Goal: Task Accomplishment & Management: Complete application form

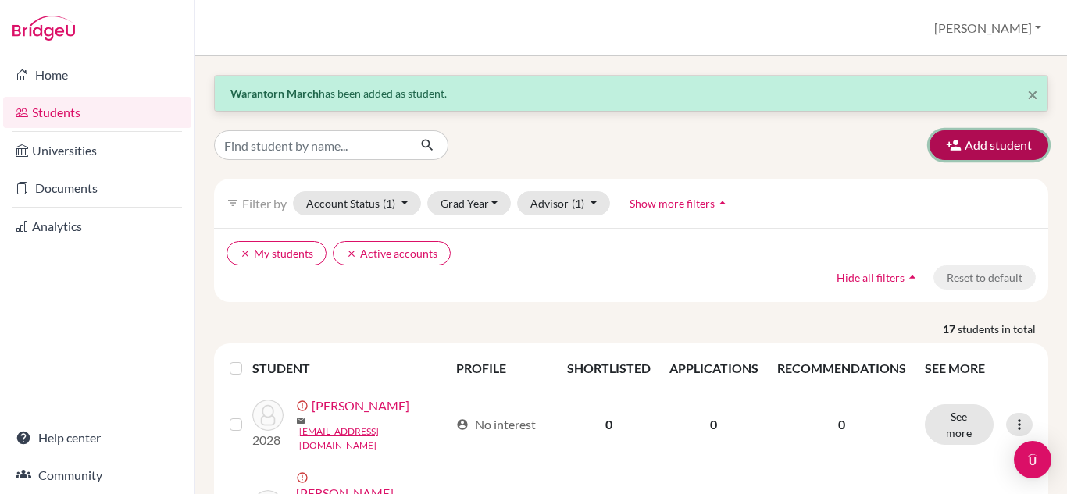
click at [946, 141] on icon "button" at bounding box center [954, 145] width 16 height 16
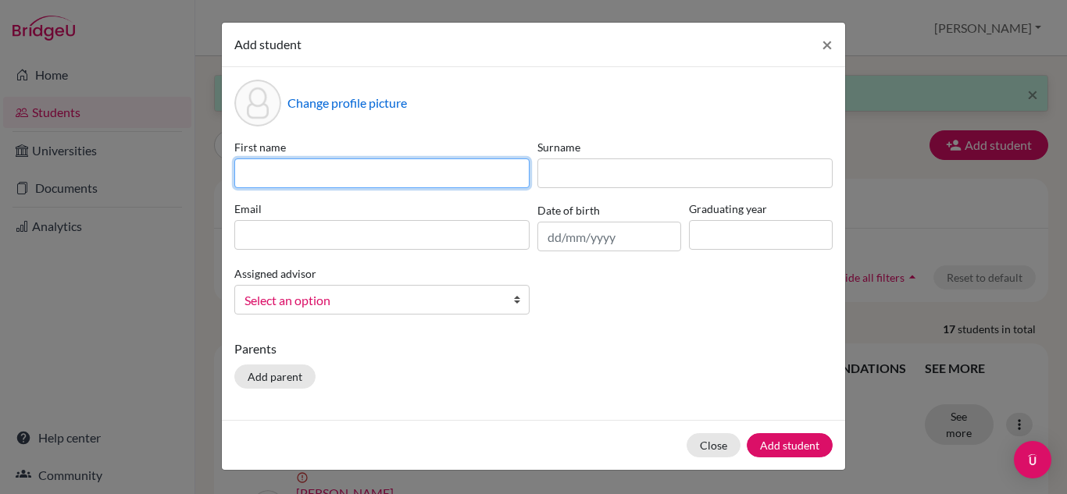
click at [266, 173] on input at bounding box center [381, 174] width 295 height 30
type input "Pakorn"
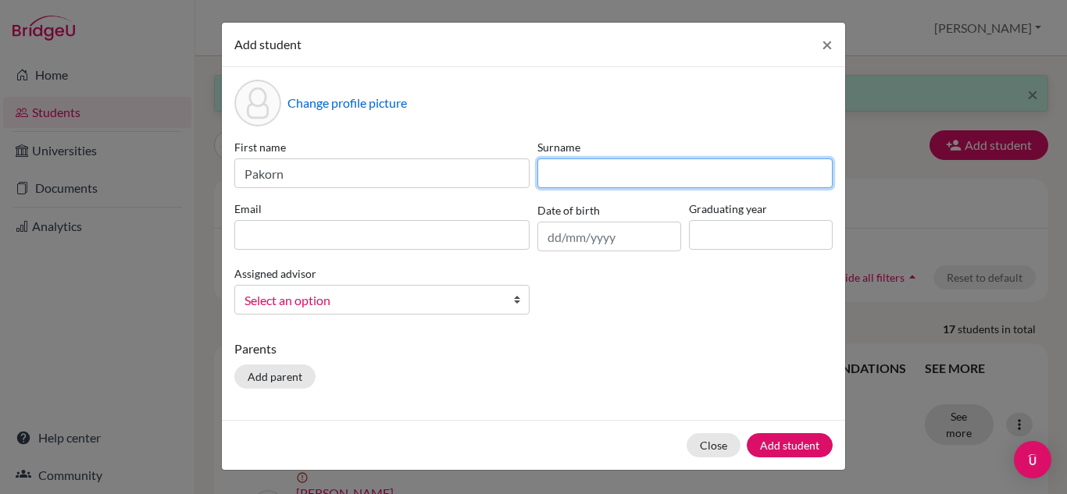
click at [564, 184] on input at bounding box center [684, 174] width 295 height 30
type input "Kaewsaard"
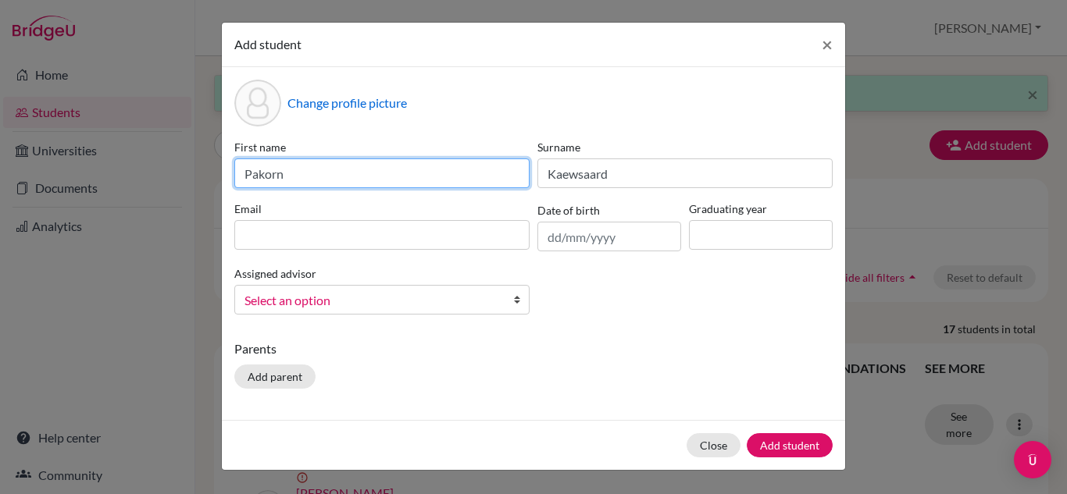
click at [455, 175] on input "Pakorn" at bounding box center [381, 174] width 295 height 30
type input "Pakorn (Louis)"
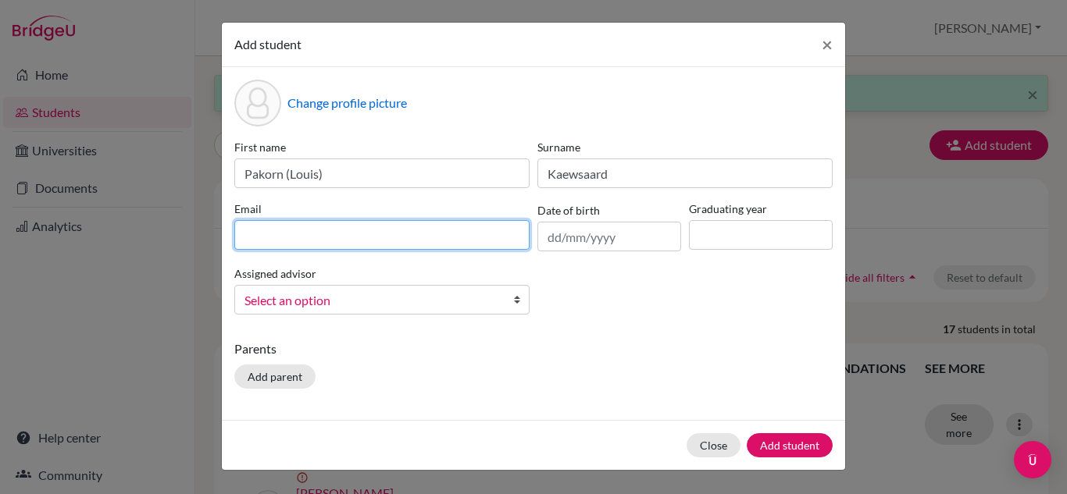
click at [326, 235] on input at bounding box center [381, 235] width 295 height 30
type input "[EMAIL_ADDRESS][DOMAIN_NAME]"
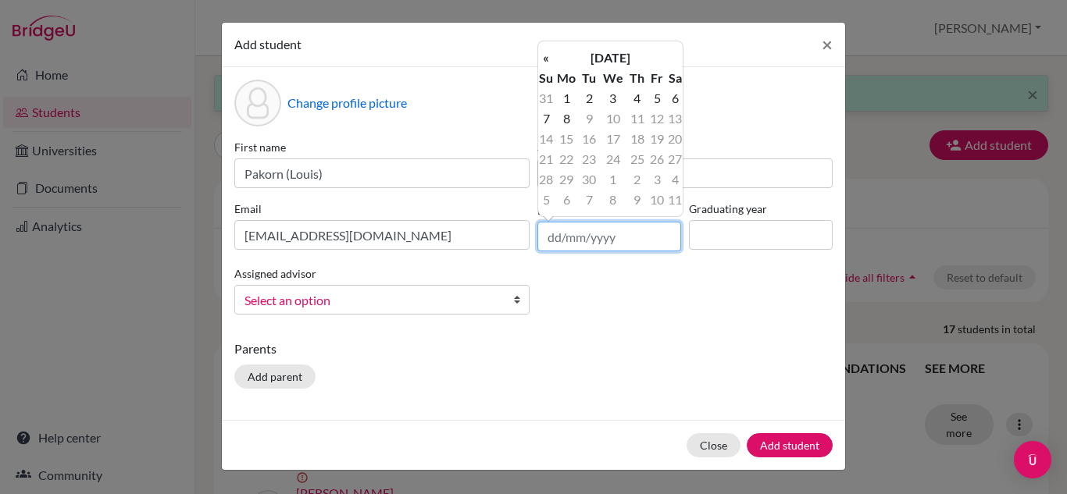
click at [600, 231] on input "text" at bounding box center [609, 237] width 144 height 30
type input "[DATE]"
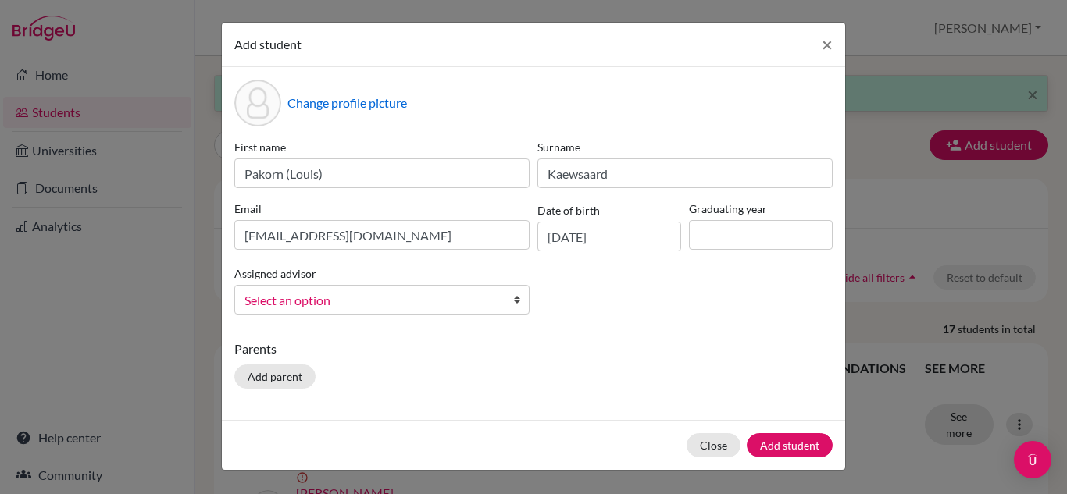
click at [730, 300] on div "First name [PERSON_NAME] ([PERSON_NAME]) Surname [PERSON_NAME] Email [EMAIL_ADD…" at bounding box center [533, 233] width 606 height 188
click at [762, 238] on input at bounding box center [761, 235] width 144 height 30
type input "2028"
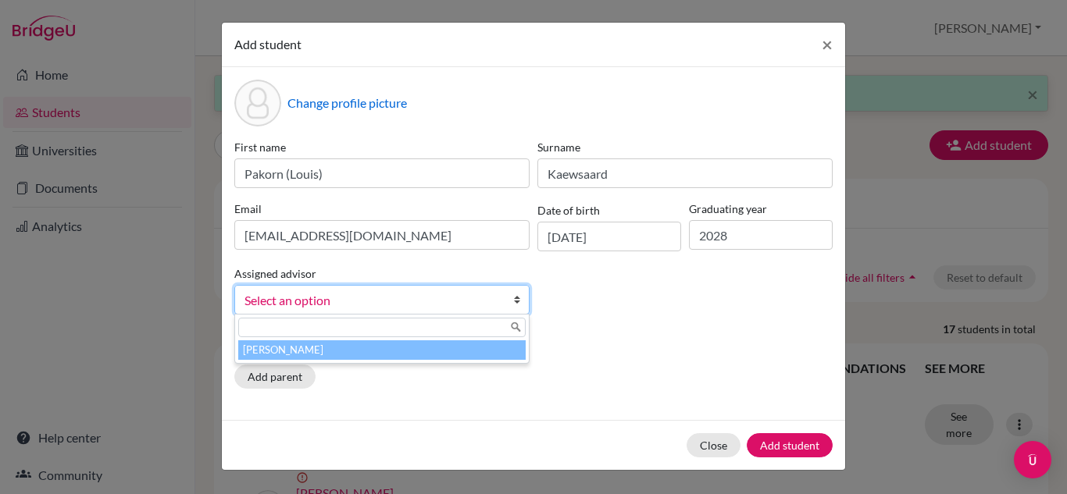
click at [405, 287] on link "Select an option" at bounding box center [381, 300] width 295 height 30
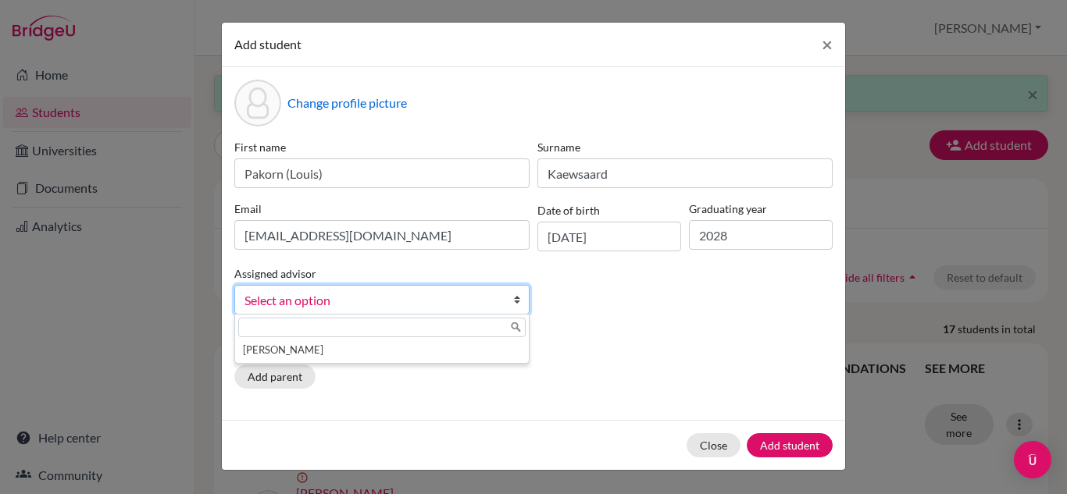
click at [373, 334] on input "text" at bounding box center [381, 328] width 287 height 20
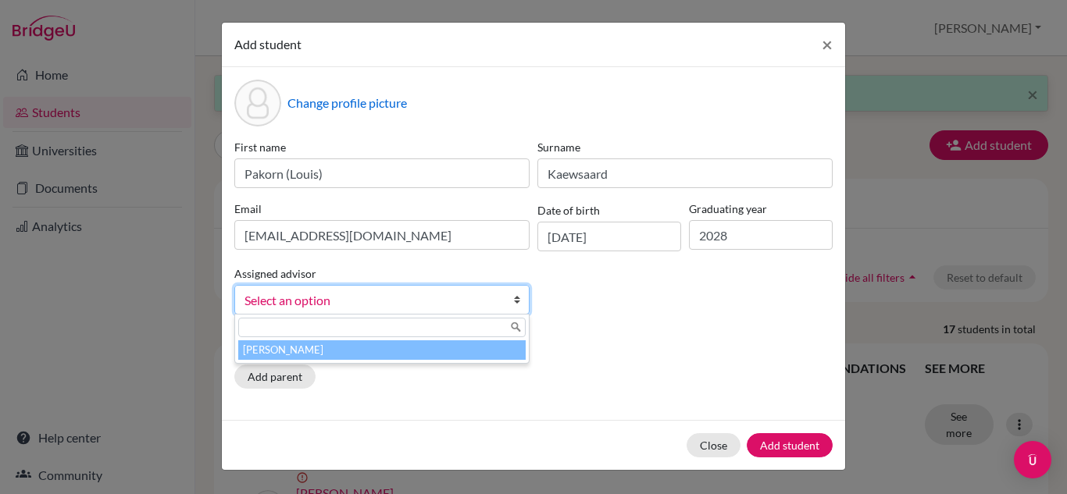
click at [367, 355] on li "[PERSON_NAME]" at bounding box center [381, 351] width 287 height 20
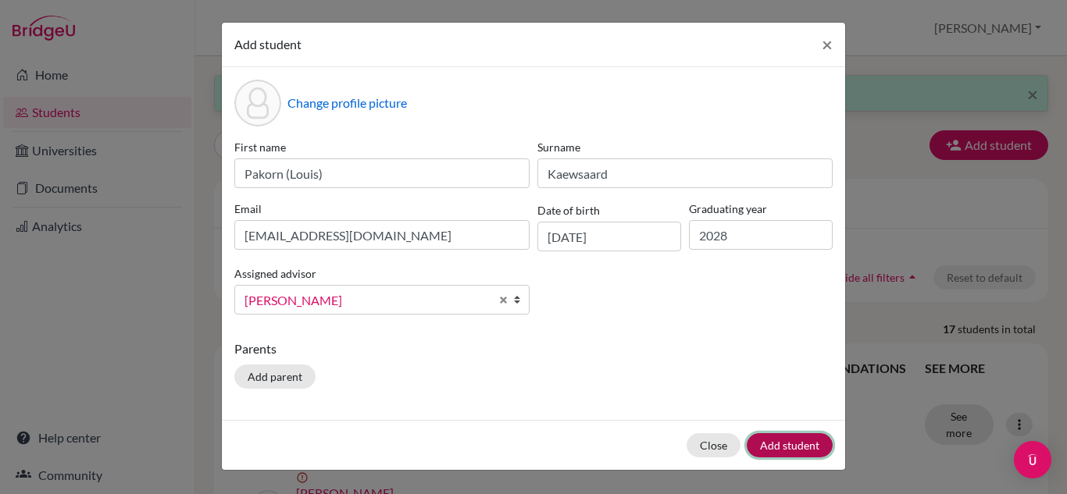
click at [784, 445] on button "Add student" at bounding box center [790, 446] width 86 height 24
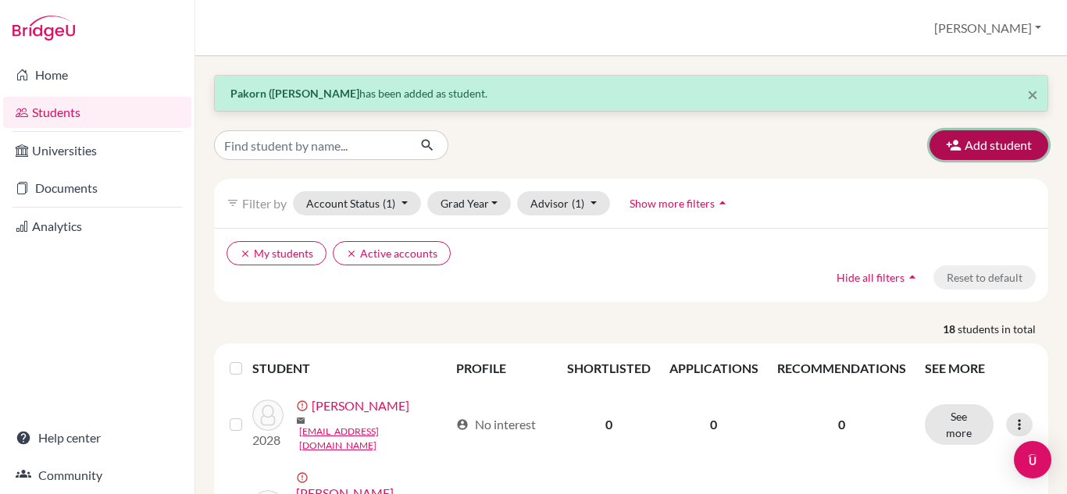
click at [933, 145] on button "Add student" at bounding box center [989, 145] width 119 height 30
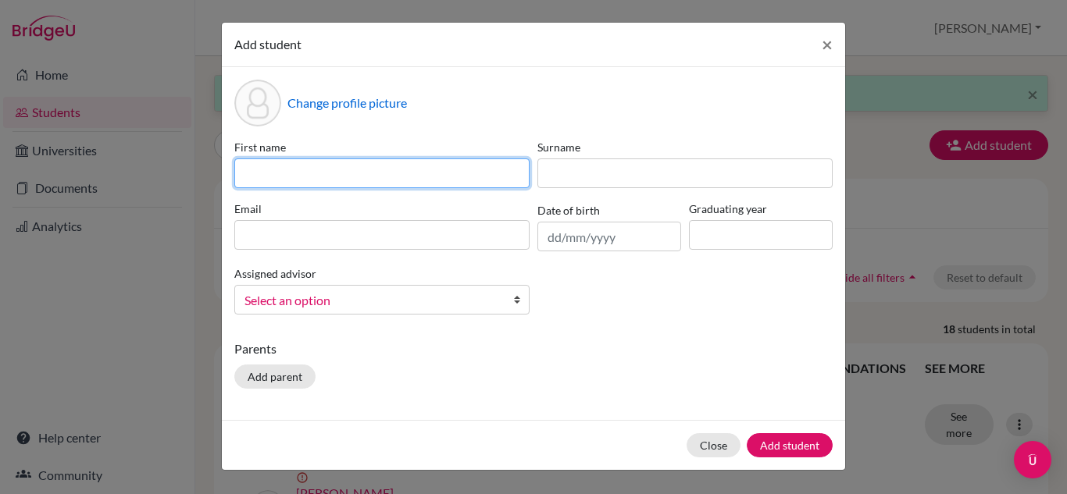
click at [263, 170] on input at bounding box center [381, 174] width 295 height 30
type input "Natthanan"
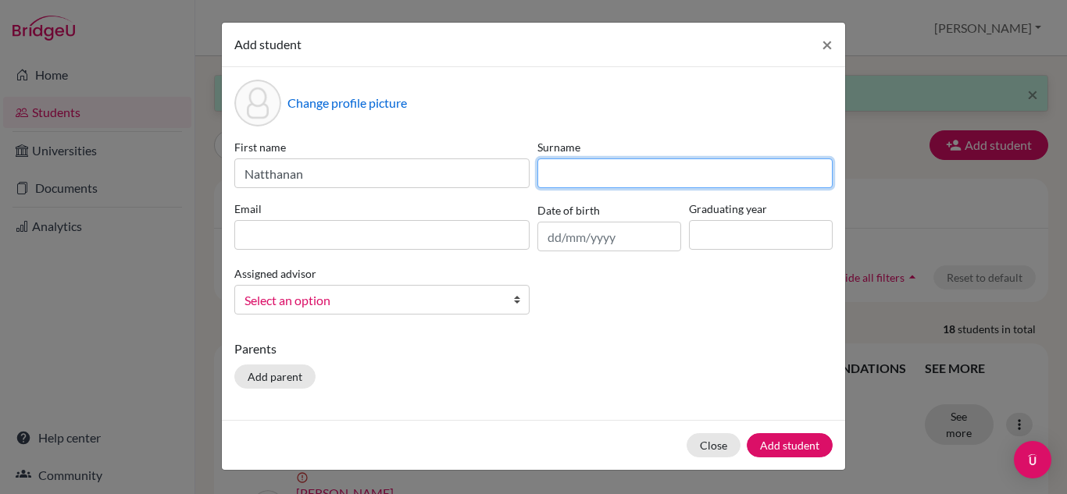
click at [608, 168] on input at bounding box center [684, 174] width 295 height 30
type input "Tar"
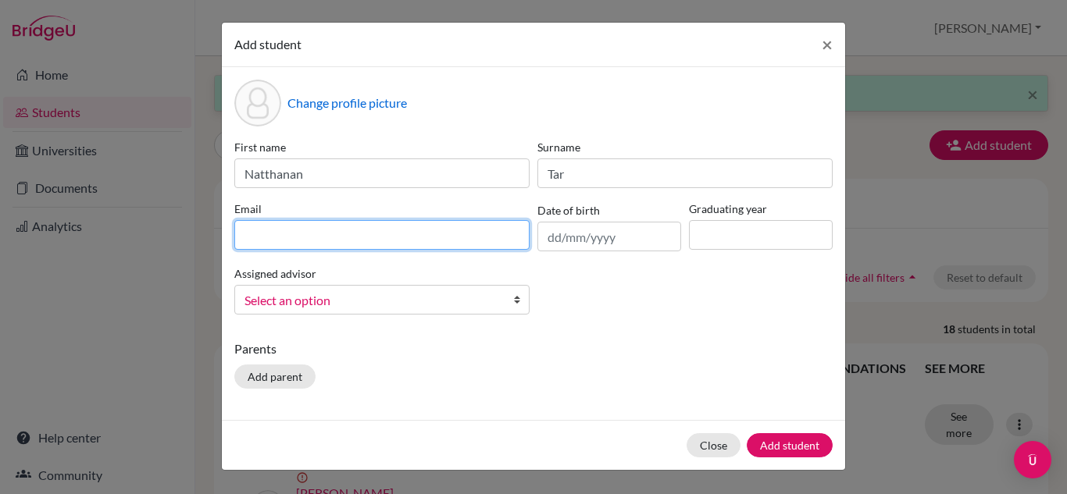
click at [423, 234] on input at bounding box center [381, 235] width 295 height 30
type input "[EMAIL_ADDRESS][DOMAIN_NAME]"
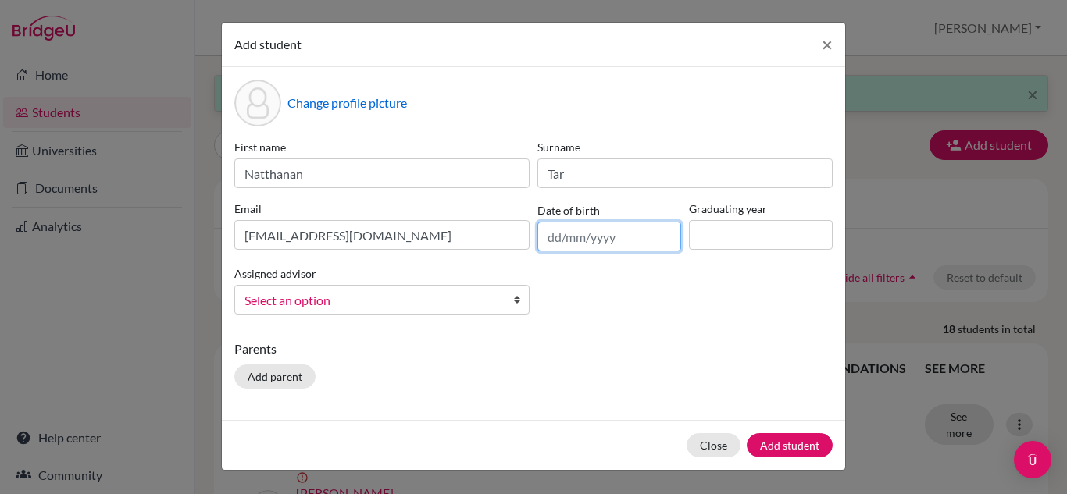
click at [591, 250] on input "text" at bounding box center [609, 237] width 144 height 30
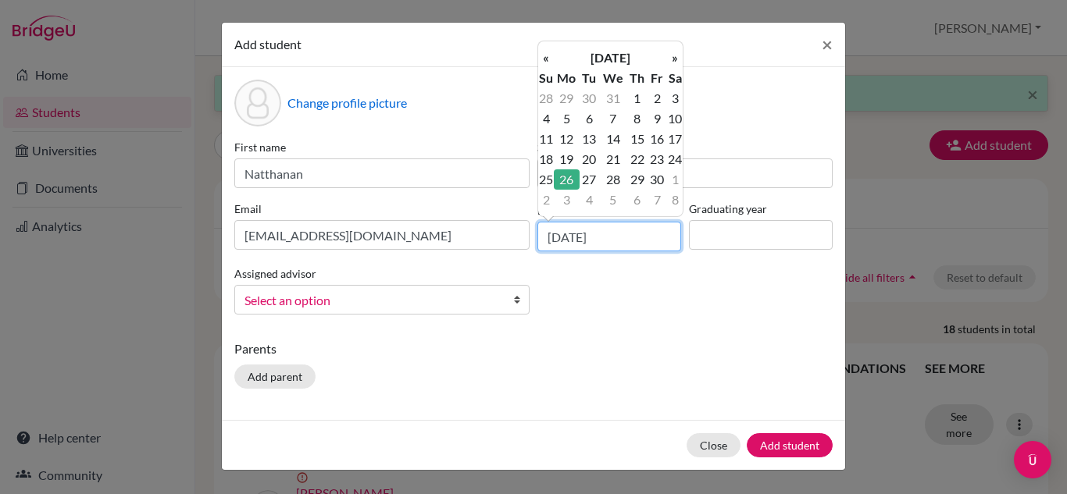
type input "[DATE]"
click at [747, 237] on input at bounding box center [761, 235] width 144 height 30
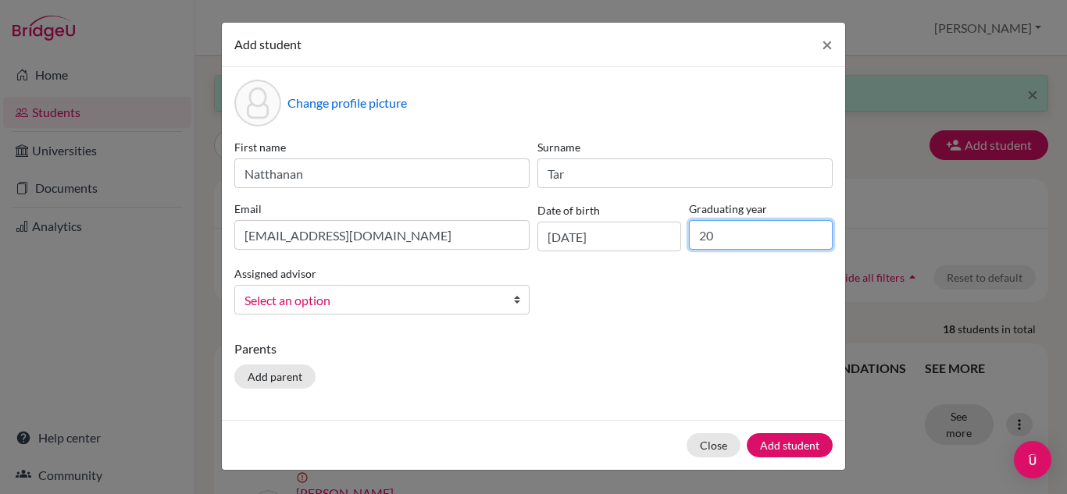
type input "2028"
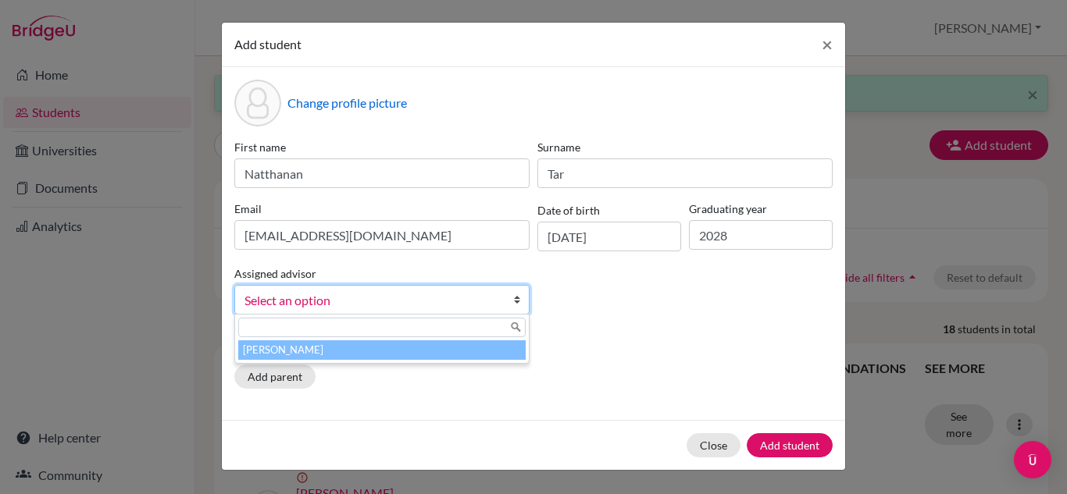
click at [519, 292] on b at bounding box center [521, 300] width 16 height 28
click at [380, 344] on li "[PERSON_NAME]" at bounding box center [381, 351] width 287 height 20
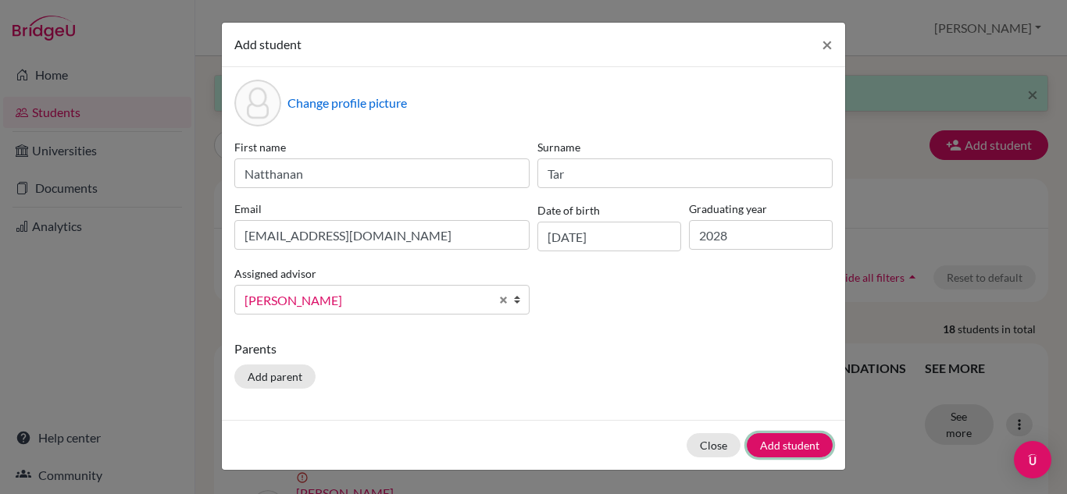
click at [791, 449] on button "Add student" at bounding box center [790, 446] width 86 height 24
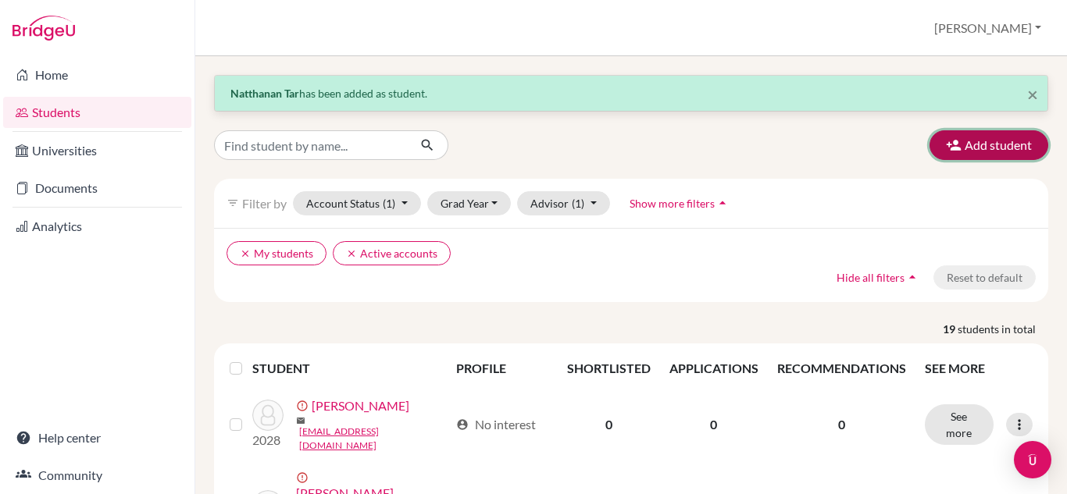
click at [955, 147] on button "Add student" at bounding box center [989, 145] width 119 height 30
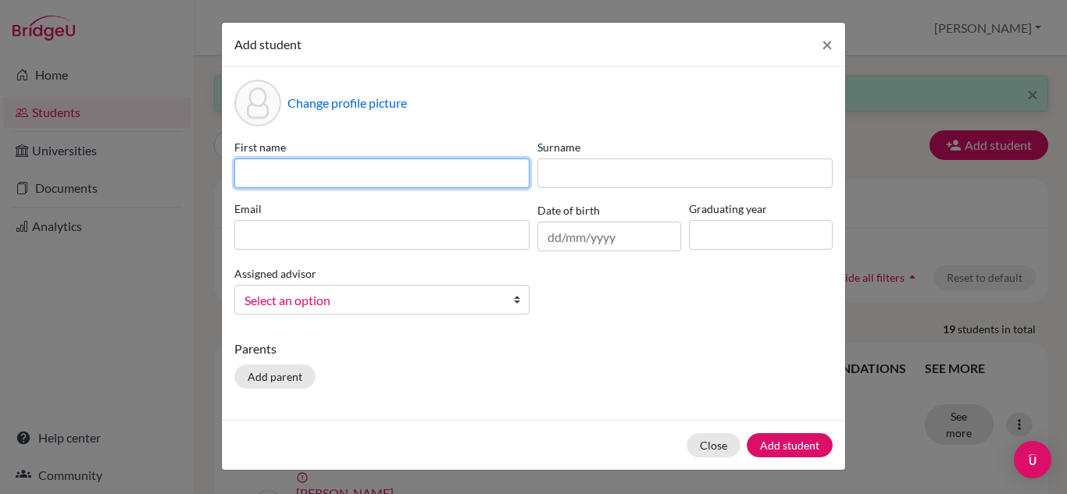
click at [262, 168] on input at bounding box center [381, 174] width 295 height 30
type input "Y"
type input "[PERSON_NAME]"
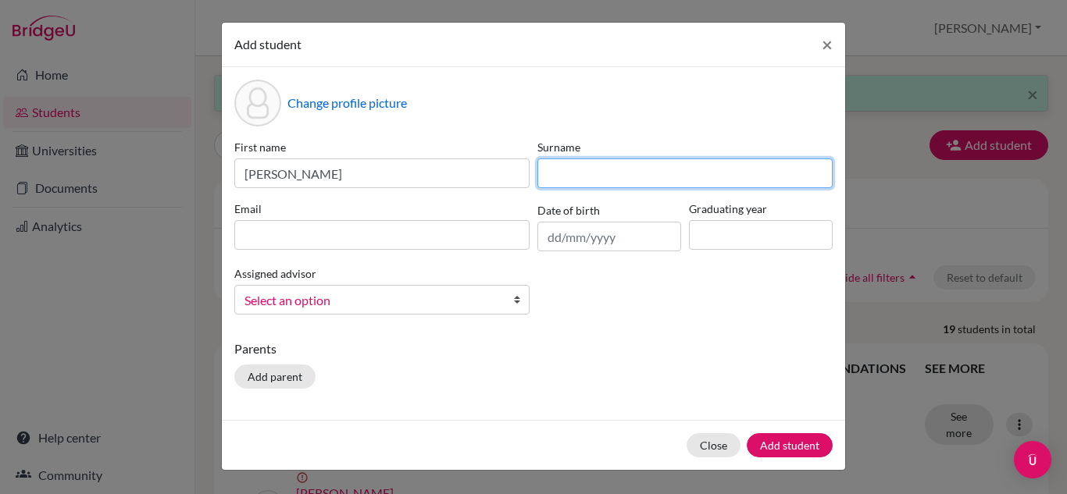
click at [566, 171] on input at bounding box center [684, 174] width 295 height 30
click at [584, 171] on input at bounding box center [684, 174] width 295 height 30
type input "[PERSON_NAME]"
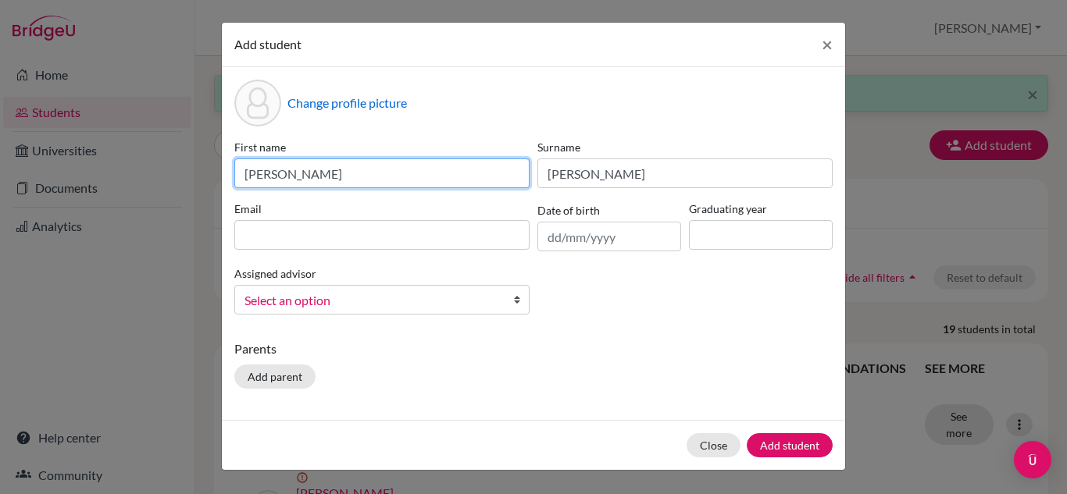
click at [315, 173] on input "[PERSON_NAME]" at bounding box center [381, 174] width 295 height 30
click at [251, 174] on input "zijing" at bounding box center [381, 174] width 295 height 30
click at [330, 166] on input "Zijing" at bounding box center [381, 174] width 295 height 30
type input "Zijing ([PERSON_NAME])"
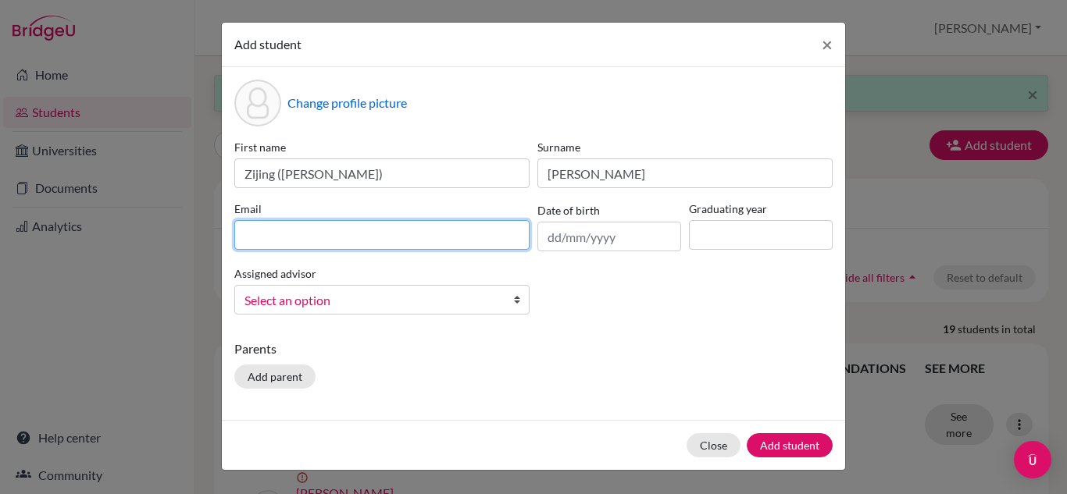
click at [254, 232] on input at bounding box center [381, 235] width 295 height 30
click at [391, 198] on div "First name [PERSON_NAME] ([PERSON_NAME]) Surname [PERSON_NAME] Email Date of bi…" at bounding box center [533, 233] width 606 height 188
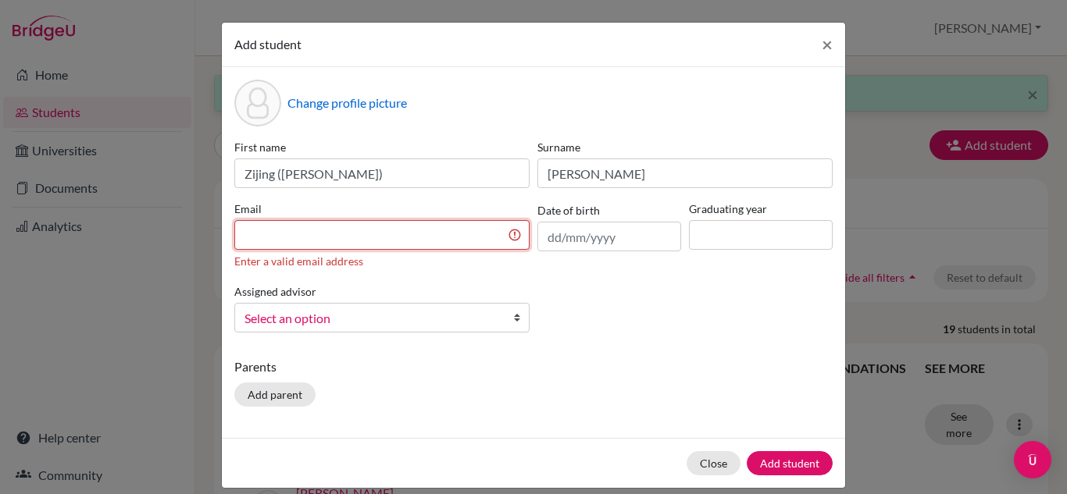
click at [288, 223] on input at bounding box center [381, 235] width 295 height 30
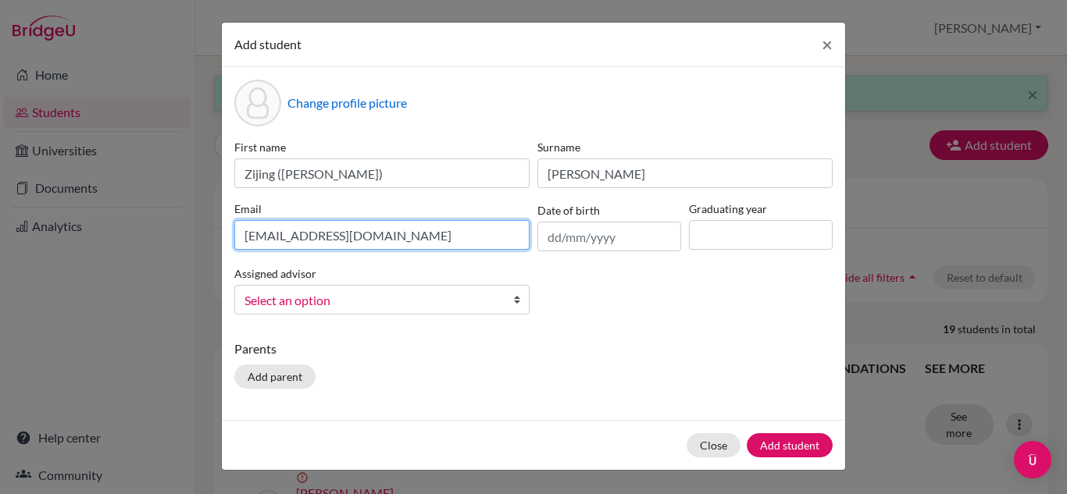
type input "[EMAIL_ADDRESS][DOMAIN_NAME]"
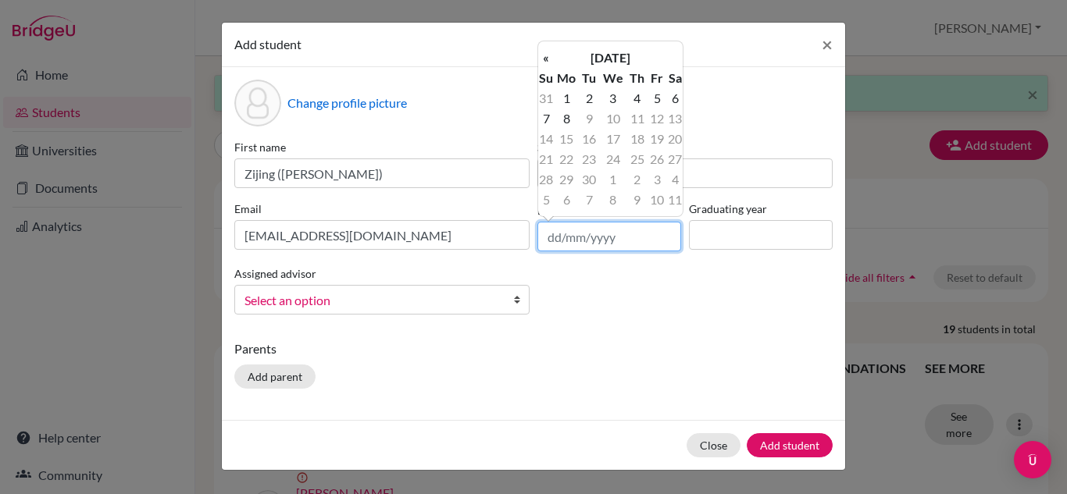
click at [554, 237] on input "text" at bounding box center [609, 237] width 144 height 30
type input "[DATE]"
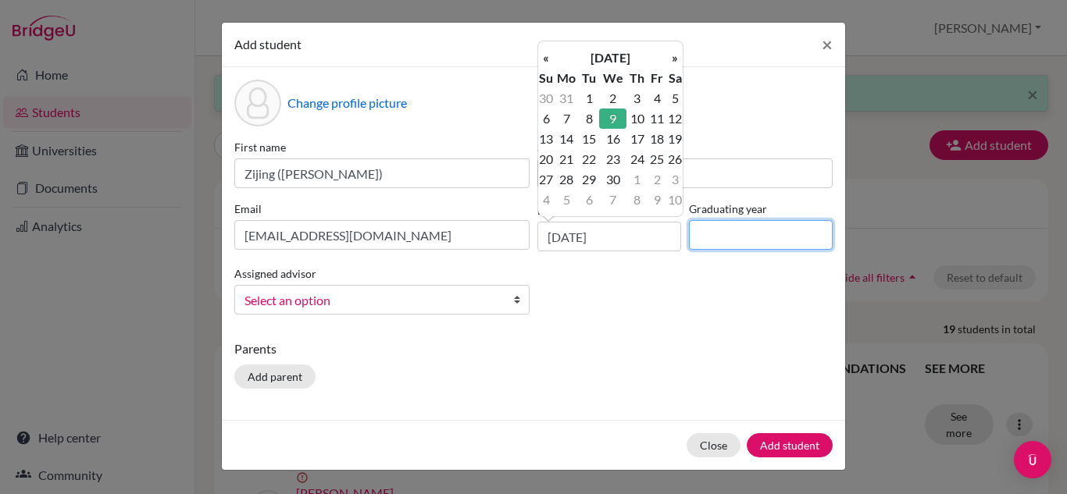
click at [730, 241] on input at bounding box center [761, 235] width 144 height 30
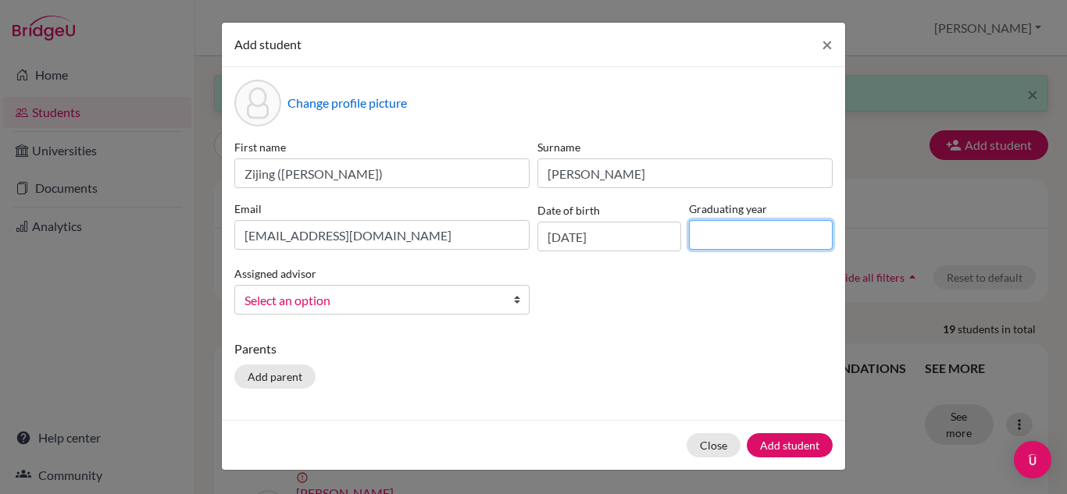
type input "2028"
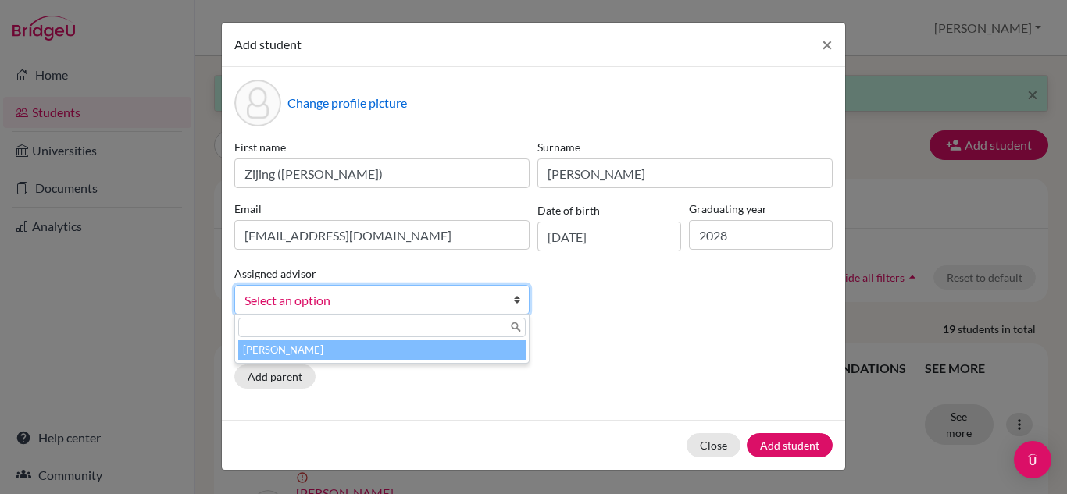
click at [449, 299] on span "Select an option" at bounding box center [372, 301] width 255 height 20
click at [429, 353] on li "[PERSON_NAME]" at bounding box center [381, 351] width 287 height 20
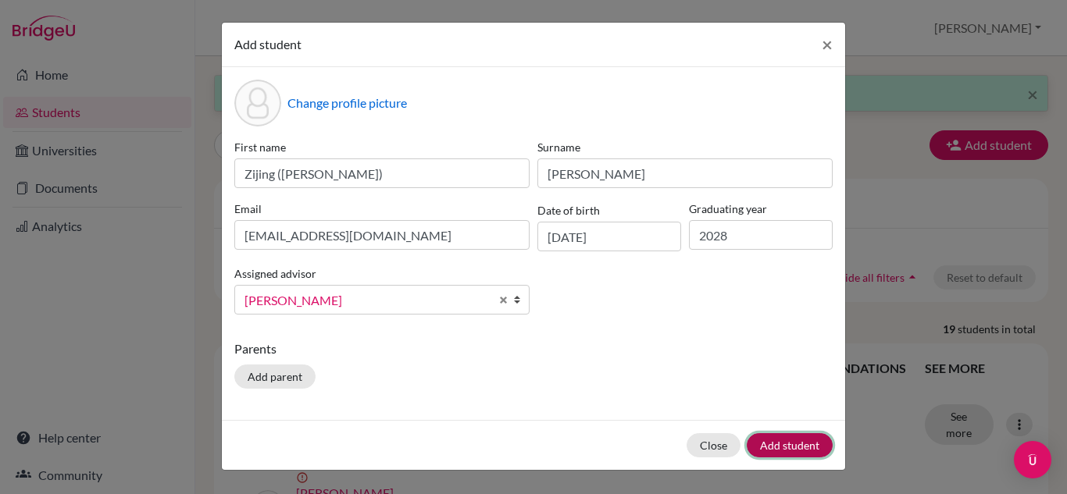
click at [784, 444] on button "Add student" at bounding box center [790, 446] width 86 height 24
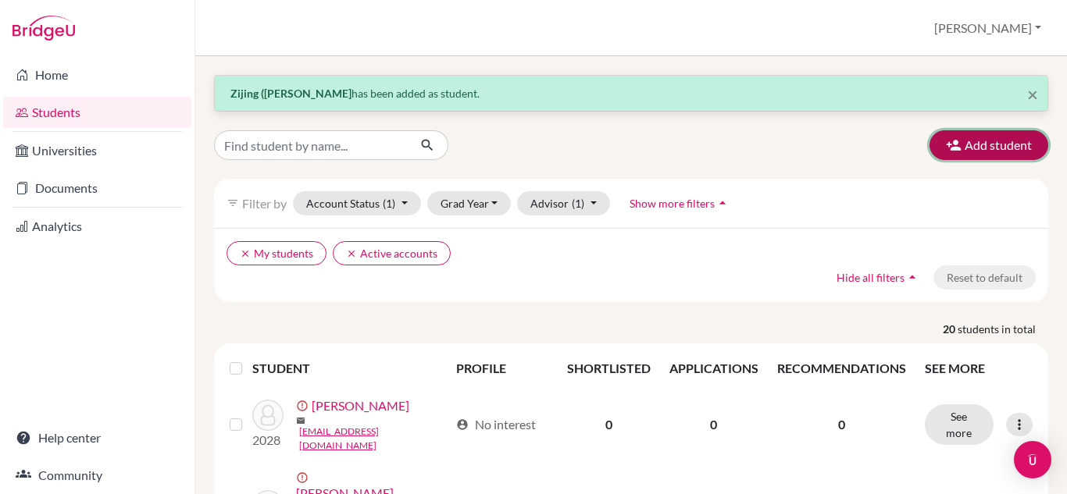
click at [973, 148] on button "Add student" at bounding box center [989, 145] width 119 height 30
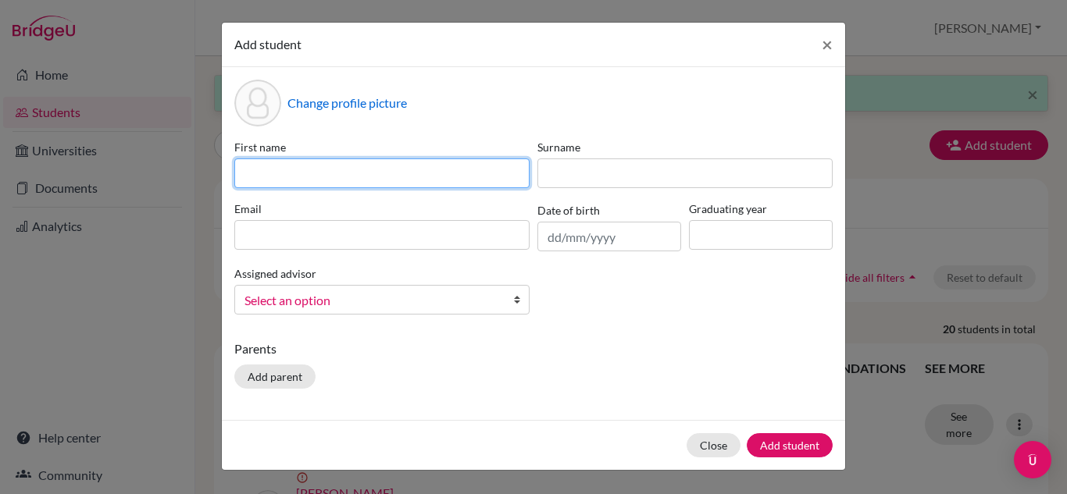
click at [263, 170] on input at bounding box center [381, 174] width 295 height 30
click at [244, 173] on input at bounding box center [381, 174] width 295 height 30
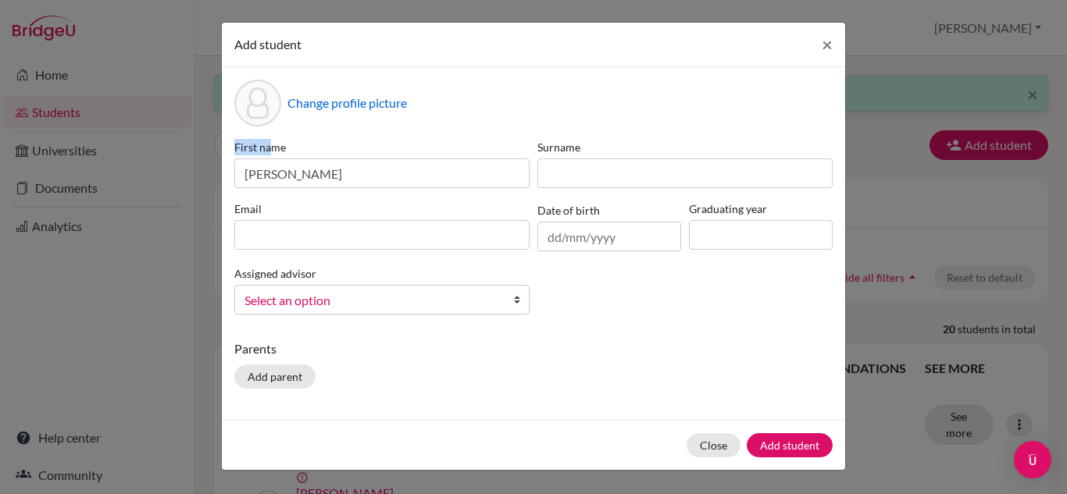
drag, startPoint x: 269, startPoint y: 157, endPoint x: 265, endPoint y: 171, distance: 14.6
click at [265, 167] on div "First name [PERSON_NAME]" at bounding box center [381, 163] width 303 height 49
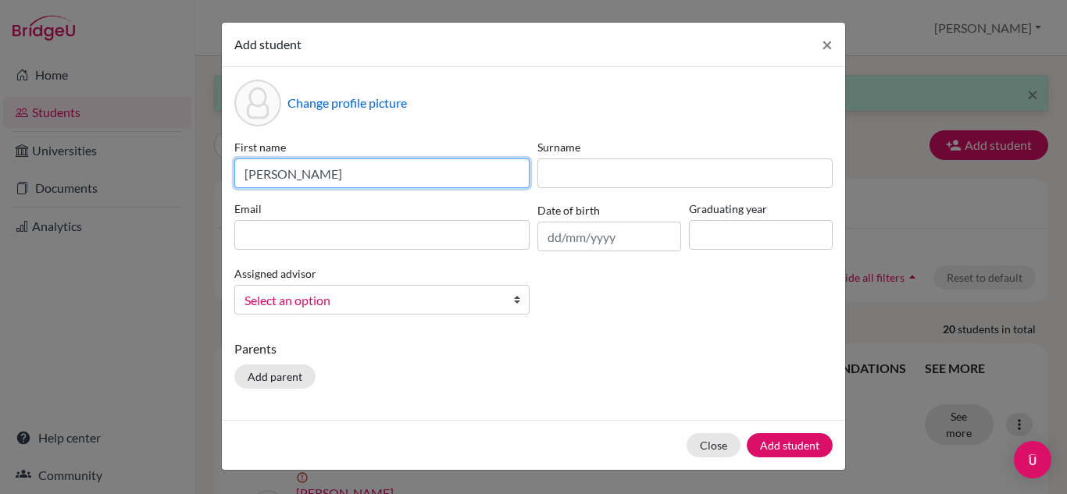
click at [315, 175] on input "[PERSON_NAME]" at bounding box center [381, 174] width 295 height 30
type input "c"
type input "yiting"
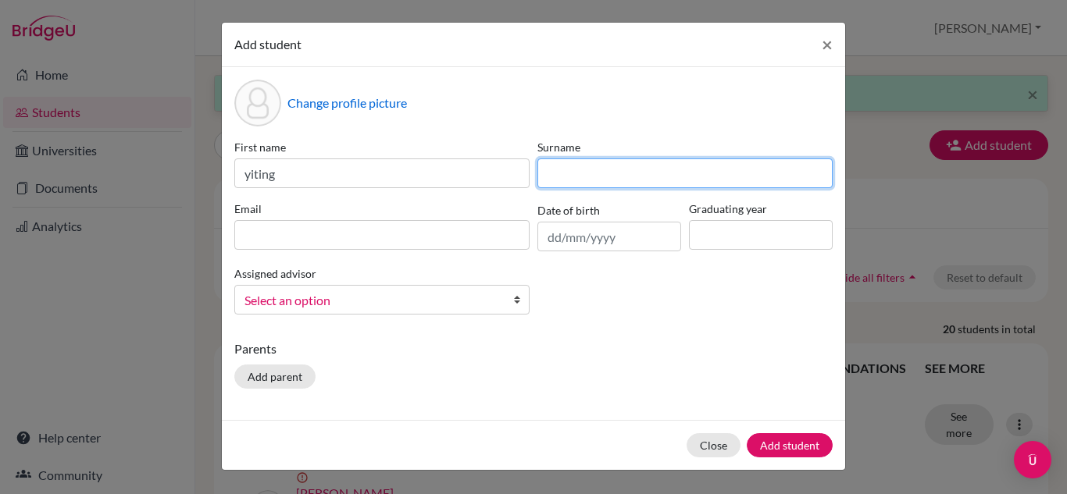
click at [591, 177] on input at bounding box center [684, 174] width 295 height 30
type input "[PERSON_NAME]"
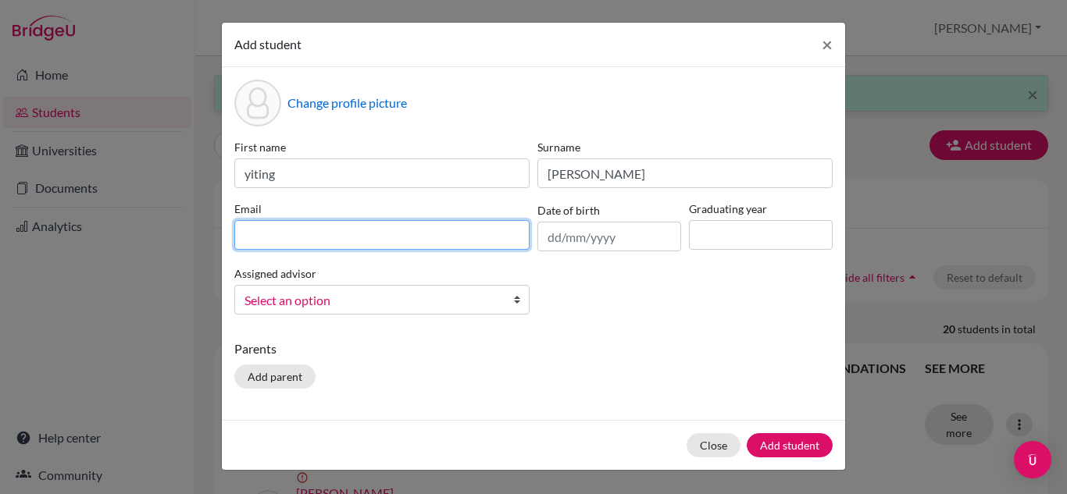
click at [348, 237] on input at bounding box center [381, 235] width 295 height 30
type input "[EMAIL_ADDRESS][DOMAIN_NAME]"
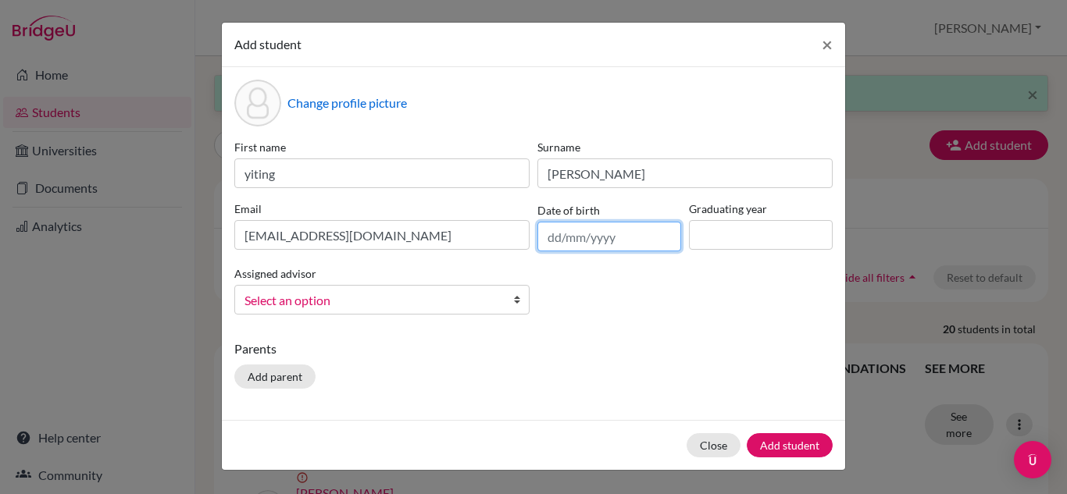
click at [584, 236] on input "text" at bounding box center [609, 237] width 144 height 30
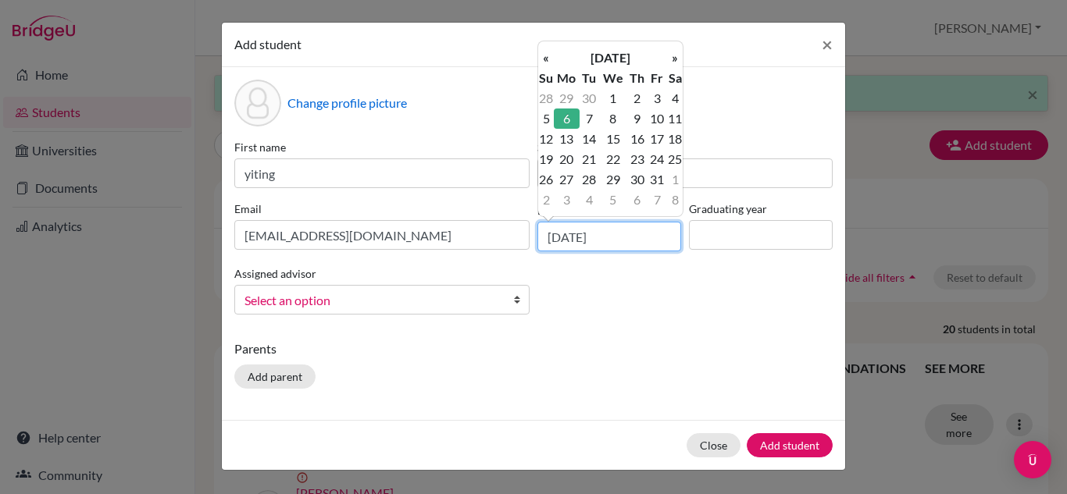
type input "[DATE]"
click at [565, 116] on td "6" at bounding box center [567, 119] width 26 height 20
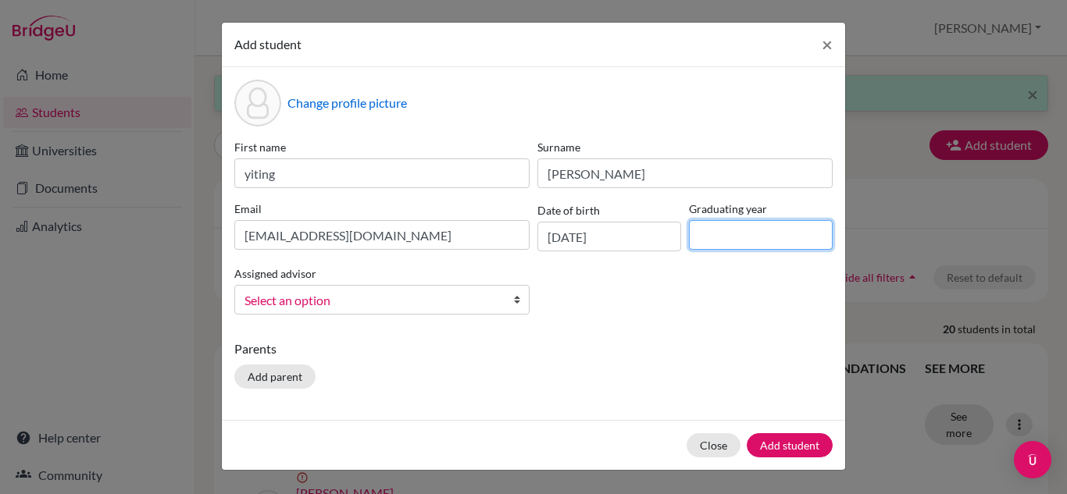
click at [725, 234] on input at bounding box center [761, 235] width 144 height 30
type input "2028"
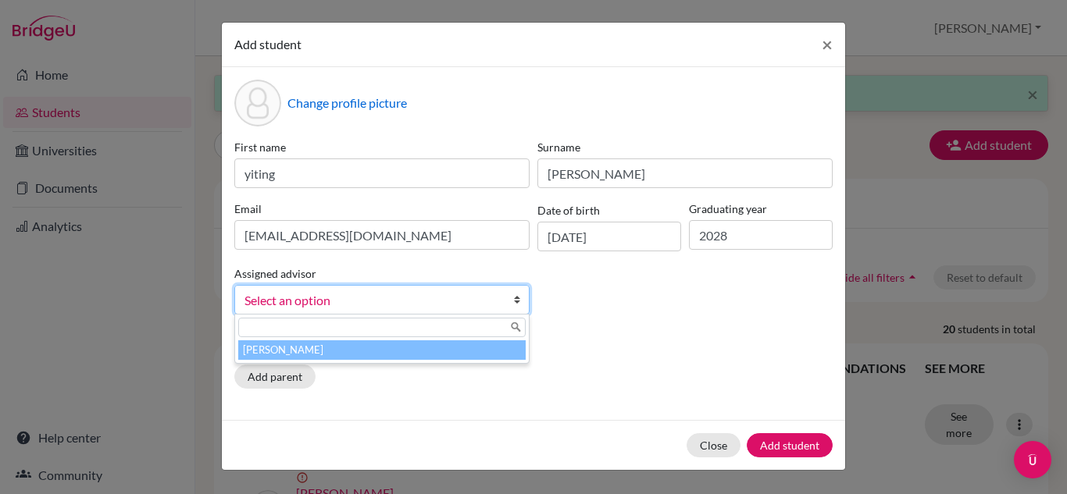
click at [522, 302] on b at bounding box center [521, 300] width 16 height 28
click at [423, 350] on li "[PERSON_NAME]" at bounding box center [381, 351] width 287 height 20
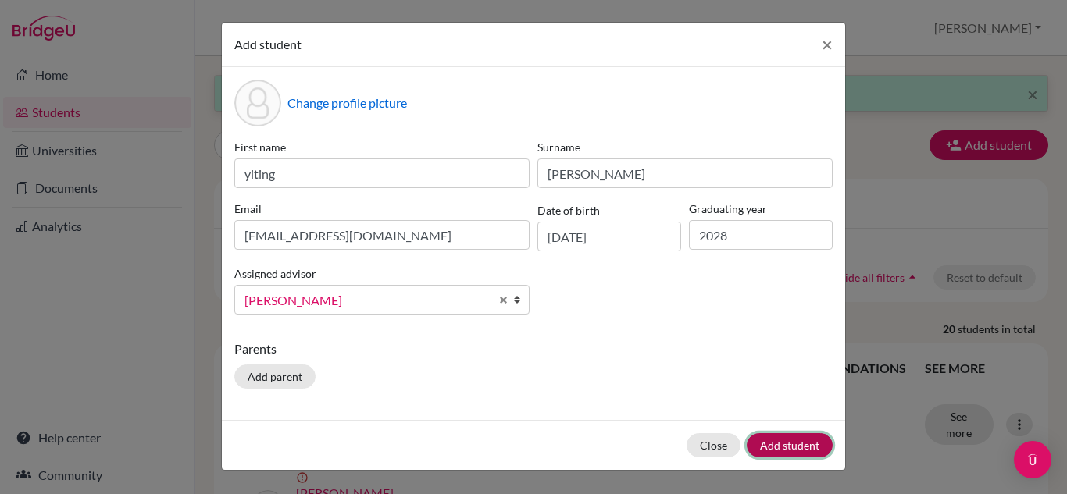
click at [775, 440] on button "Add student" at bounding box center [790, 446] width 86 height 24
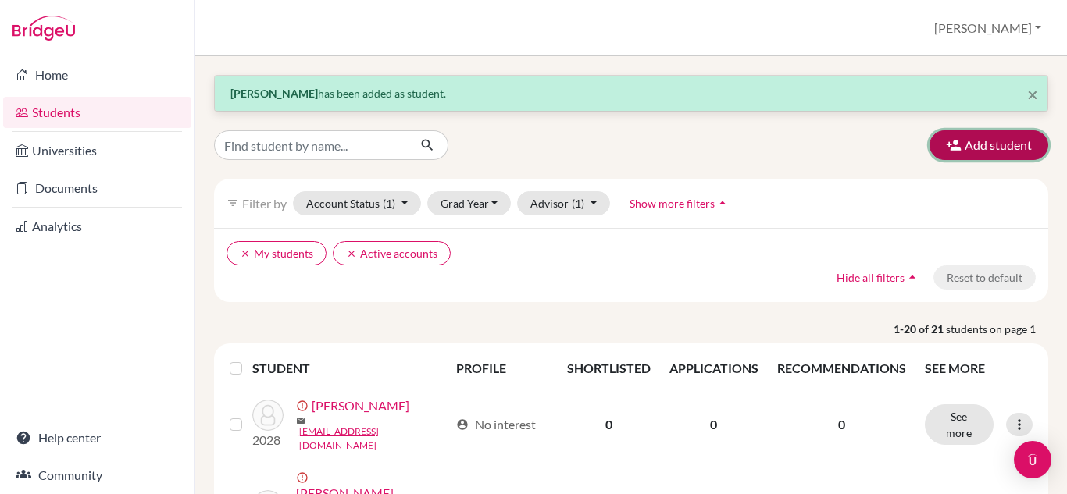
click at [953, 144] on button "Add student" at bounding box center [989, 145] width 119 height 30
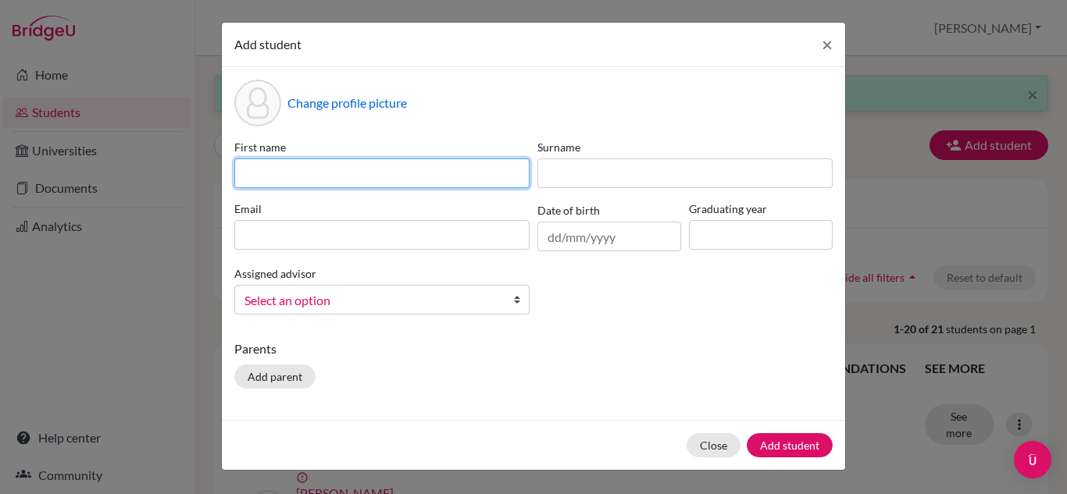
click at [245, 173] on input at bounding box center [381, 174] width 295 height 30
type input "230122"
drag, startPoint x: 305, startPoint y: 184, endPoint x: 220, endPoint y: 170, distance: 87.1
click at [220, 170] on div "Add student × Change profile picture First name 230122 Surname Email Date of bi…" at bounding box center [533, 247] width 1067 height 494
type input "sun"
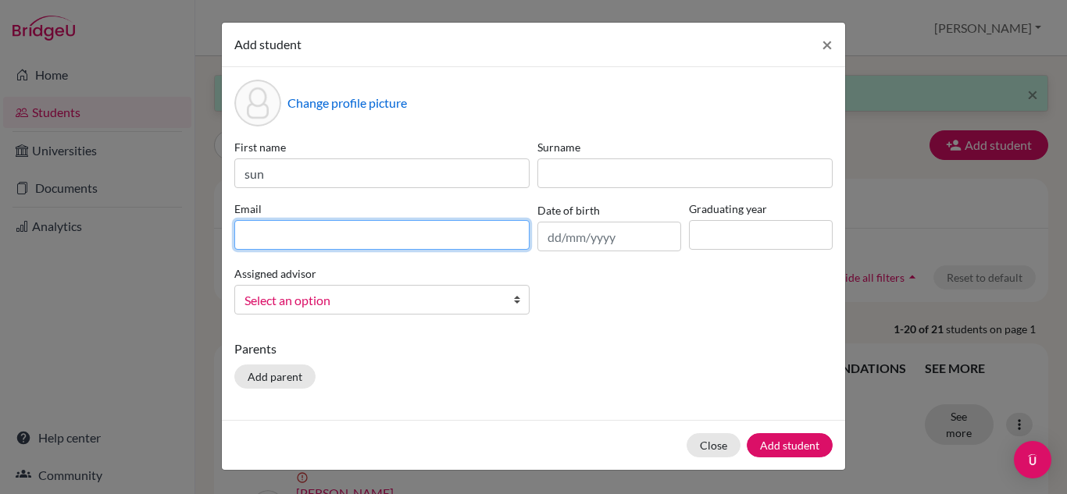
drag, startPoint x: 487, startPoint y: 224, endPoint x: 501, endPoint y: 217, distance: 15.7
click at [491, 223] on input at bounding box center [381, 235] width 295 height 30
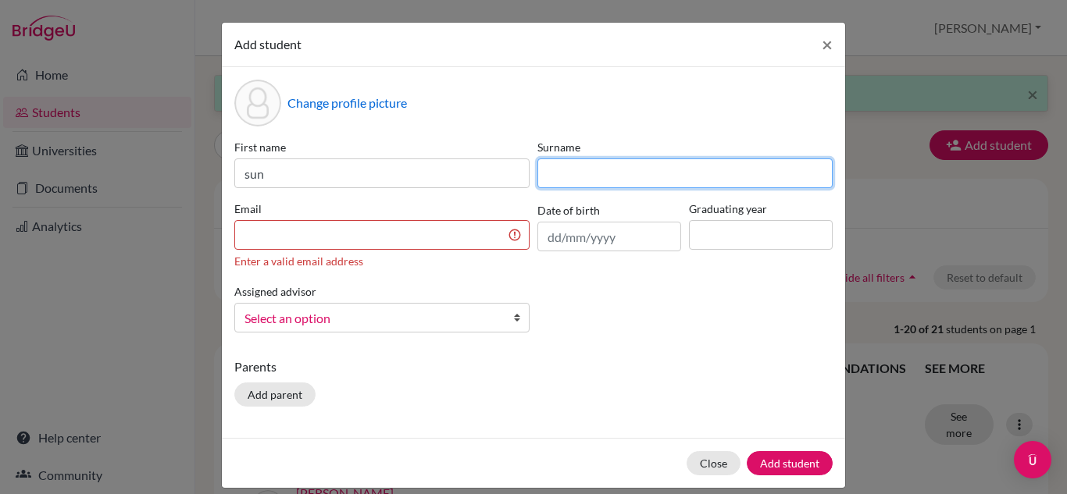
click at [550, 176] on input at bounding box center [684, 174] width 295 height 30
type input "sun"
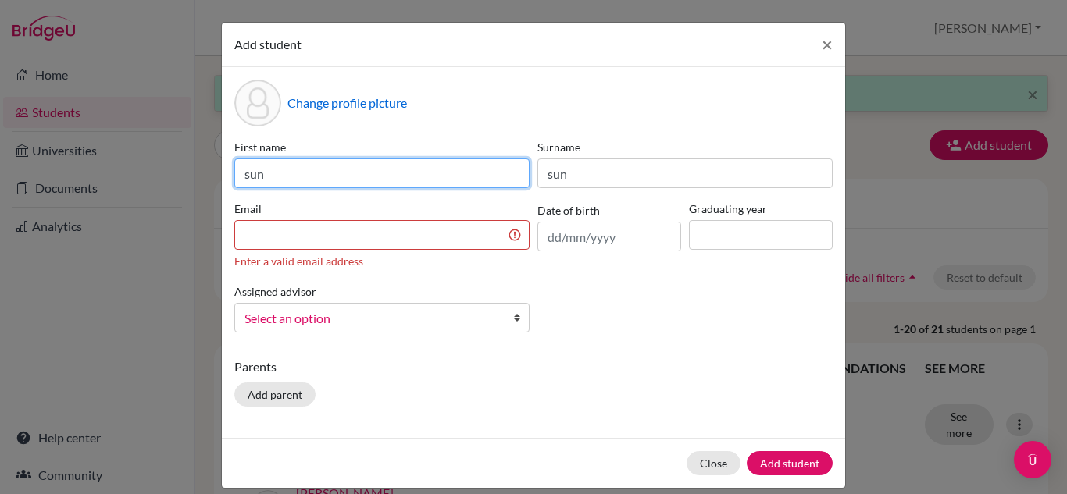
click at [266, 176] on input "sun" at bounding box center [381, 174] width 295 height 30
type input "s"
type input "zhun"
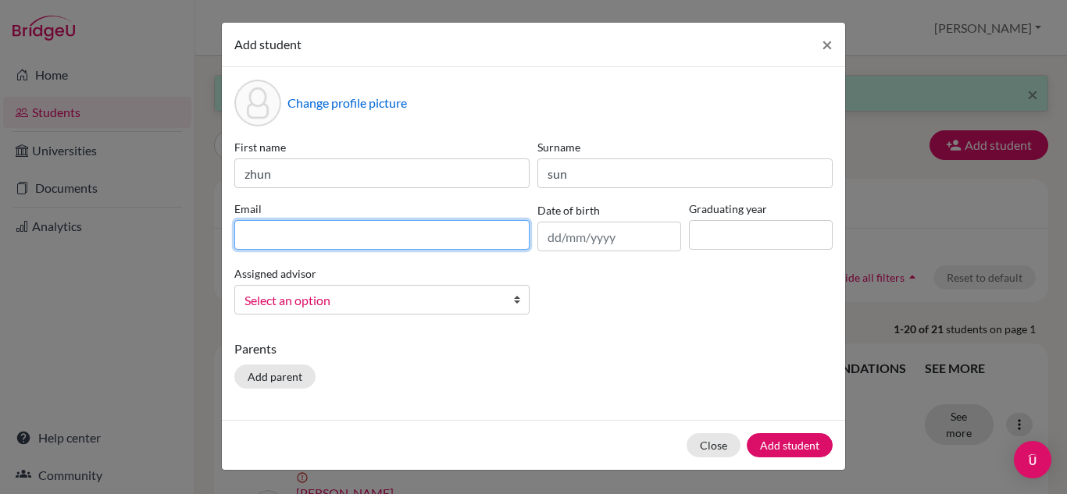
click at [273, 240] on input at bounding box center [381, 235] width 295 height 30
type input "[EMAIL_ADDRESS][DOMAIN_NAME]"
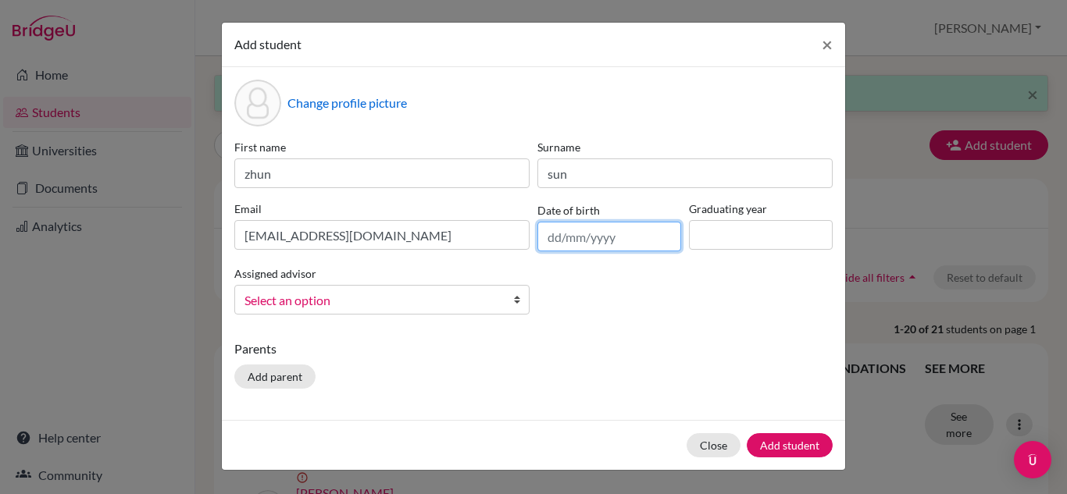
click at [543, 244] on input "text" at bounding box center [609, 237] width 144 height 30
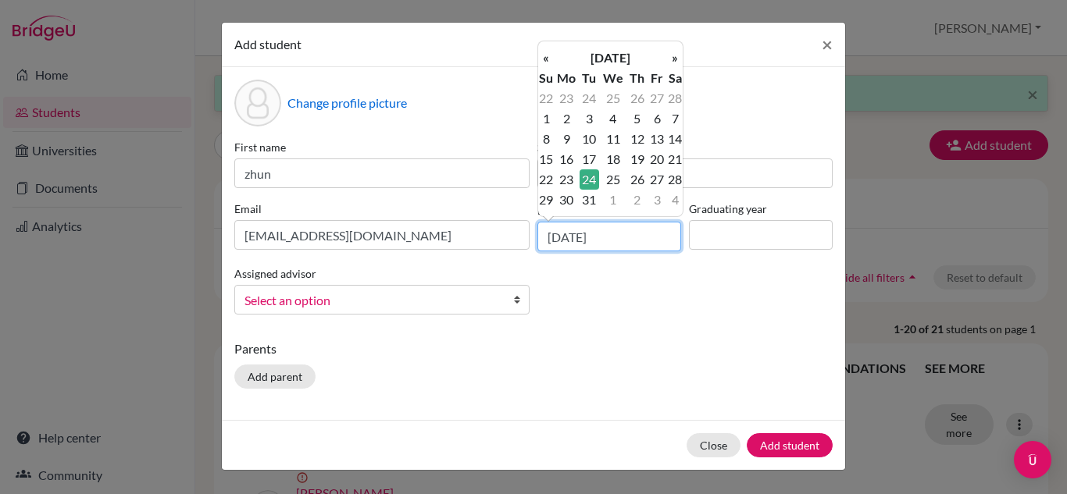
type input "[DATE]"
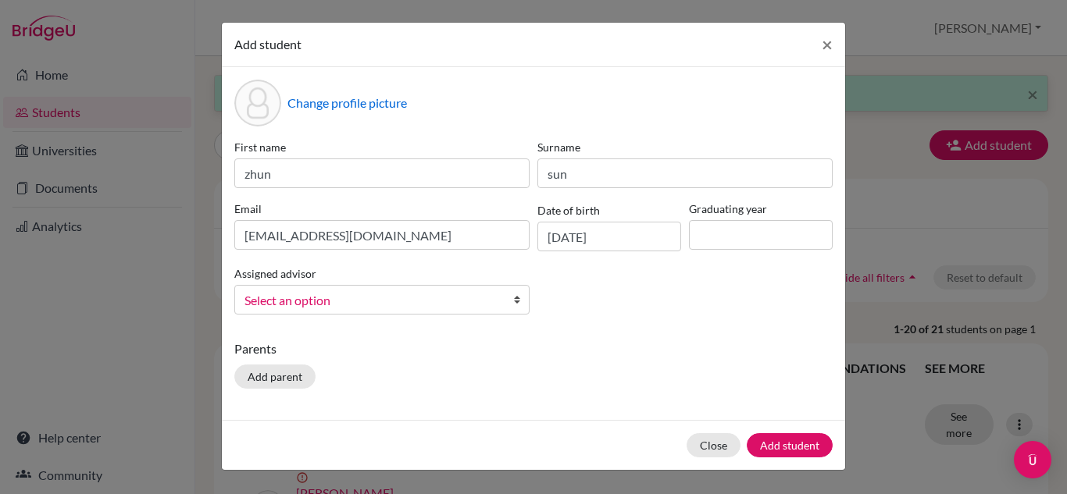
click at [613, 277] on div "First name zhun Surname sun Email [EMAIL_ADDRESS][DOMAIN_NAME] Date of birth [D…" at bounding box center [533, 233] width 606 height 188
click at [707, 245] on input at bounding box center [761, 235] width 144 height 30
type input "2028"
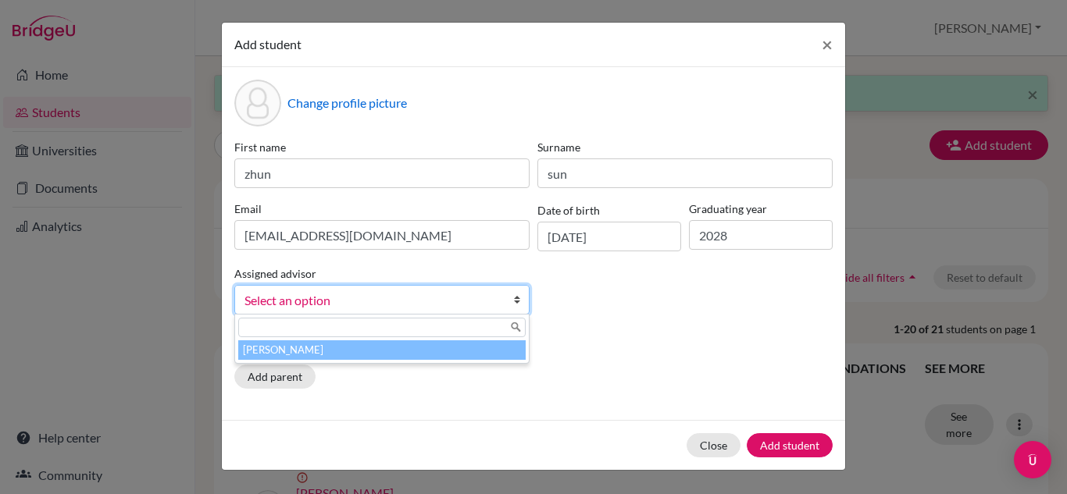
click at [518, 296] on b at bounding box center [521, 300] width 16 height 28
click at [402, 352] on li "[PERSON_NAME]" at bounding box center [381, 351] width 287 height 20
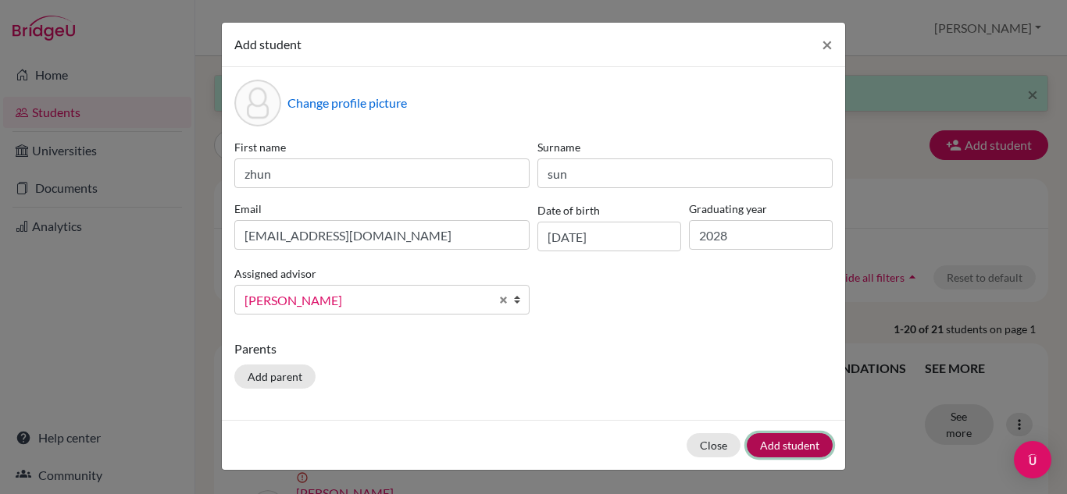
click at [791, 437] on button "Add student" at bounding box center [790, 446] width 86 height 24
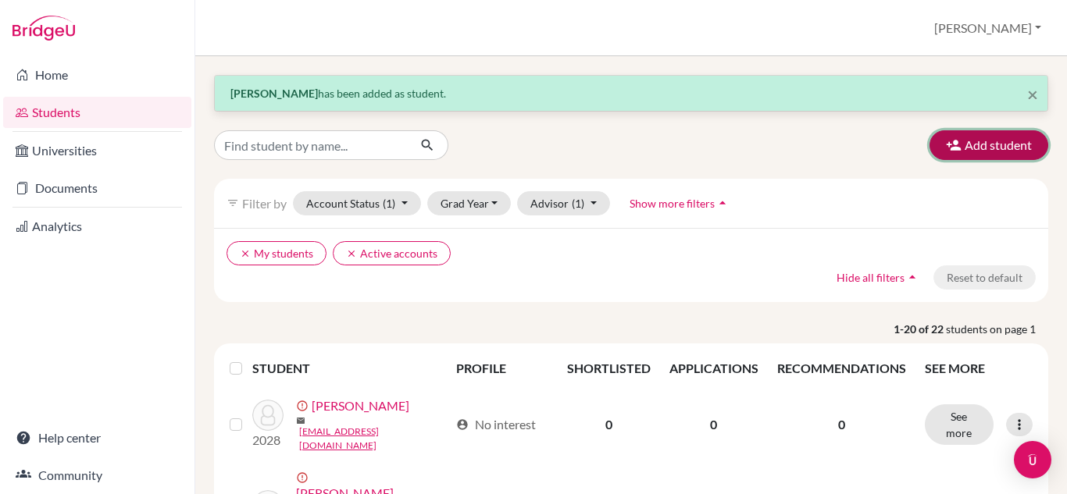
click at [962, 148] on button "Add student" at bounding box center [989, 145] width 119 height 30
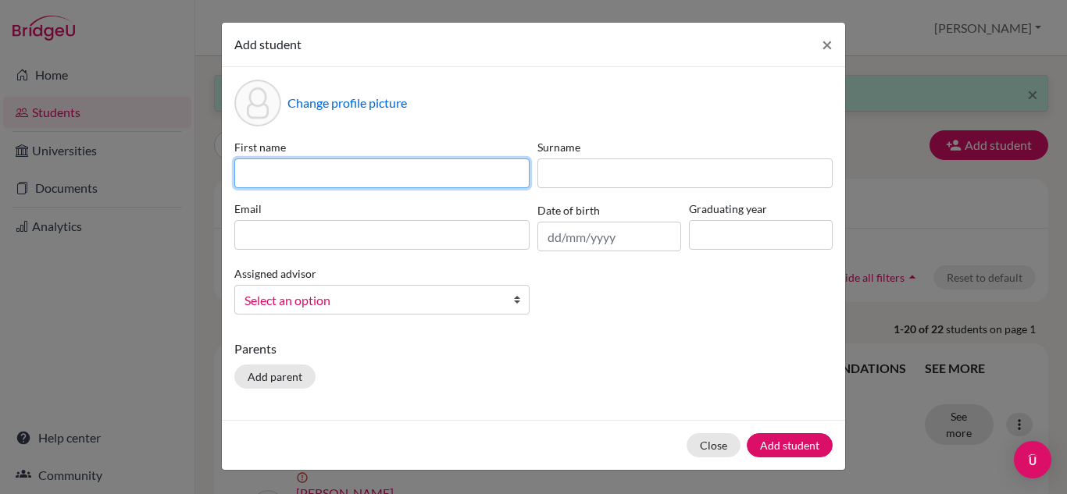
click at [281, 170] on input at bounding box center [381, 174] width 295 height 30
click at [257, 174] on input at bounding box center [381, 174] width 295 height 30
type input "[PERSON_NAME]"
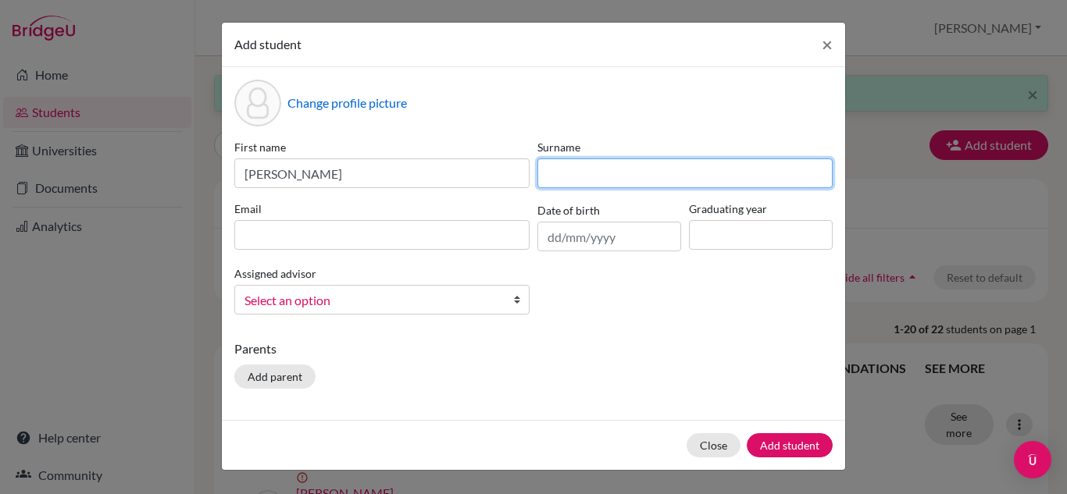
click at [559, 171] on input at bounding box center [684, 174] width 295 height 30
type input "[PERSON_NAME]"
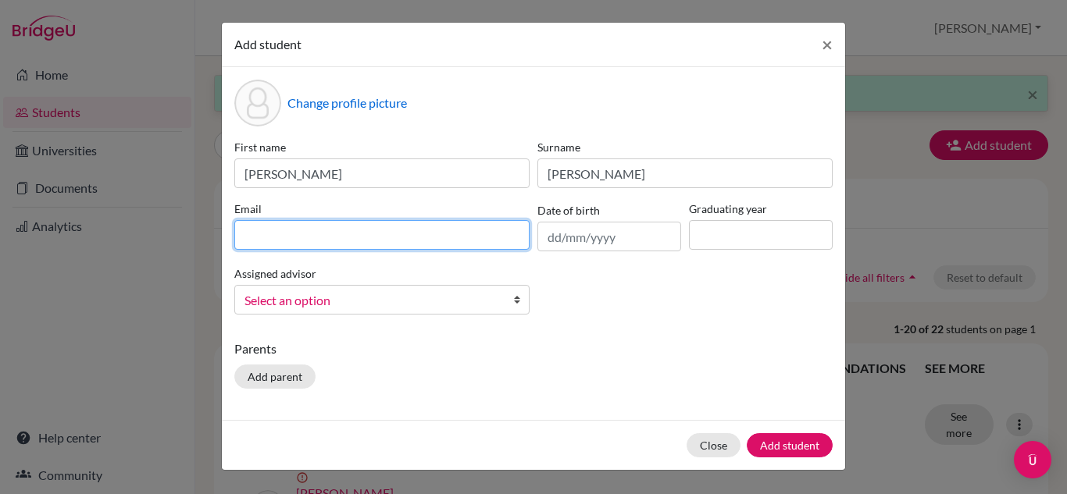
click at [438, 241] on input at bounding box center [381, 235] width 295 height 30
click at [439, 241] on input "230131@acis" at bounding box center [381, 235] width 295 height 30
type input "[EMAIL_ADDRESS][DOMAIN_NAME]"
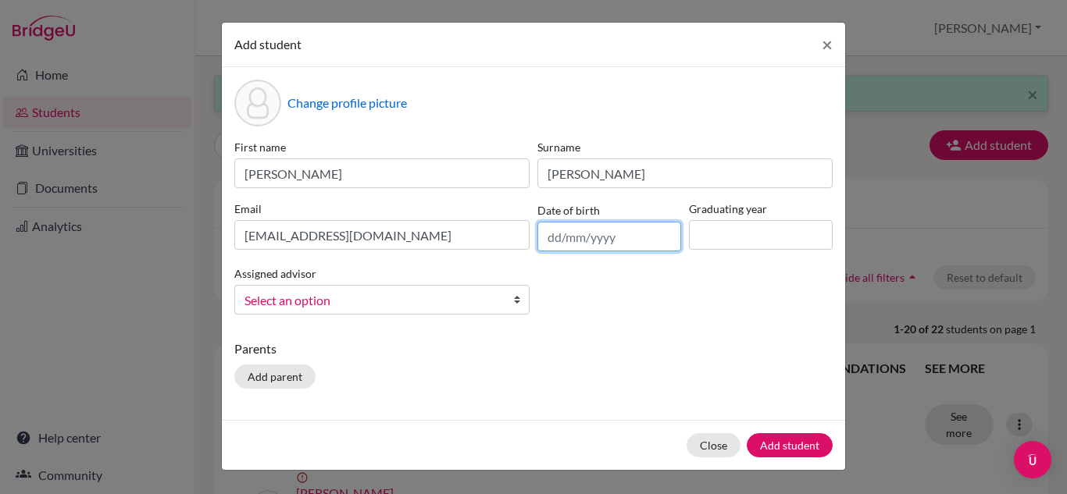
click at [551, 232] on input "text" at bounding box center [609, 237] width 144 height 30
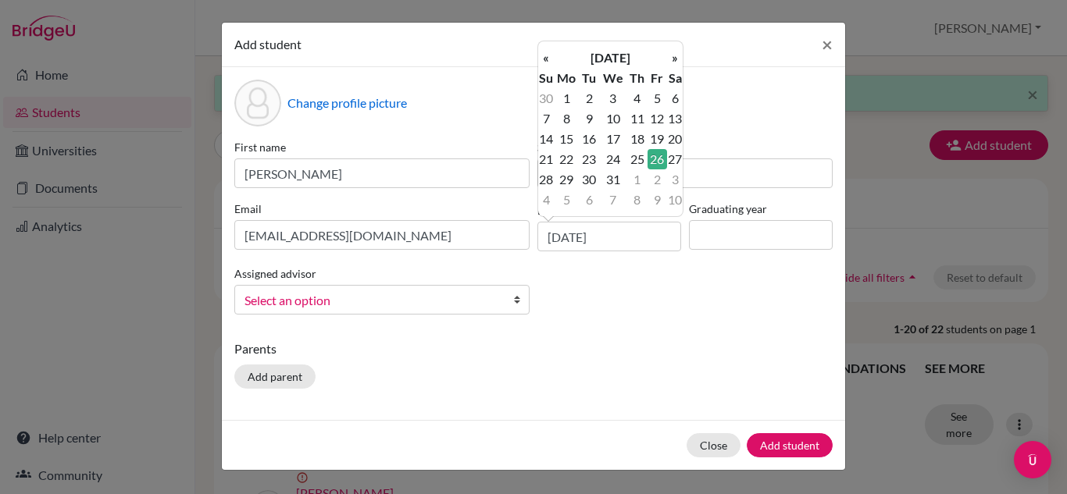
click at [659, 155] on td "26" at bounding box center [658, 159] width 20 height 20
type input "[DATE]"
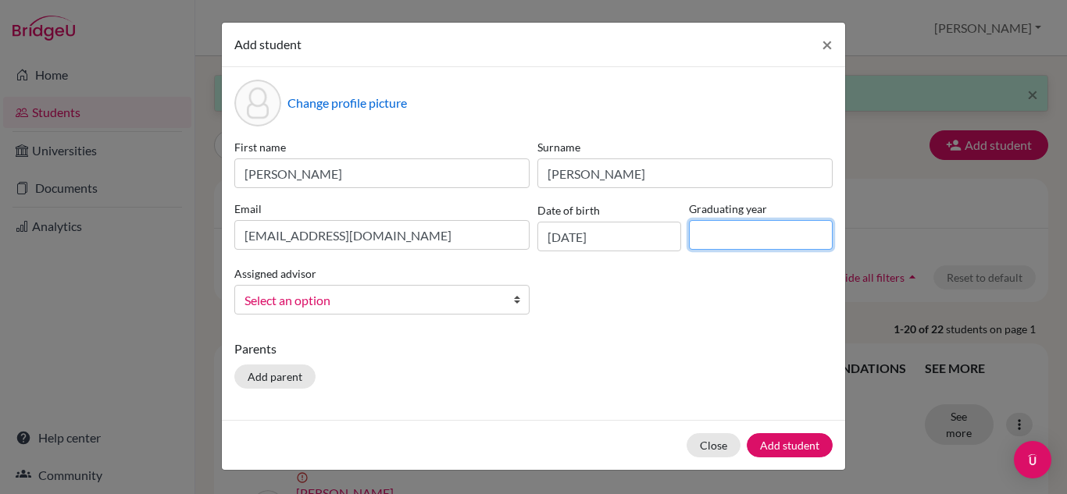
click at [768, 233] on input at bounding box center [761, 235] width 144 height 30
type input "2028"
click at [514, 300] on b at bounding box center [521, 300] width 16 height 28
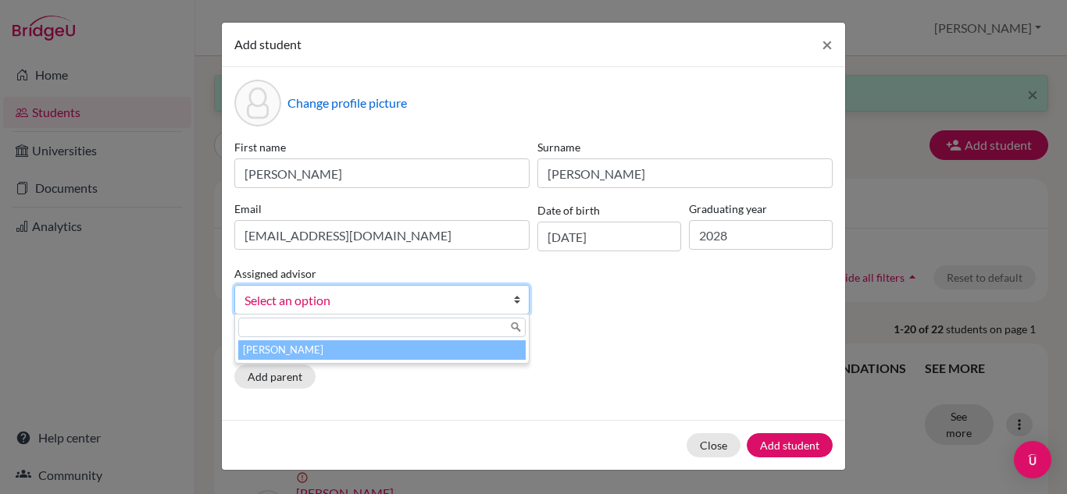
click at [439, 340] on div at bounding box center [382, 328] width 294 height 26
click at [434, 346] on li "[PERSON_NAME]" at bounding box center [381, 351] width 287 height 20
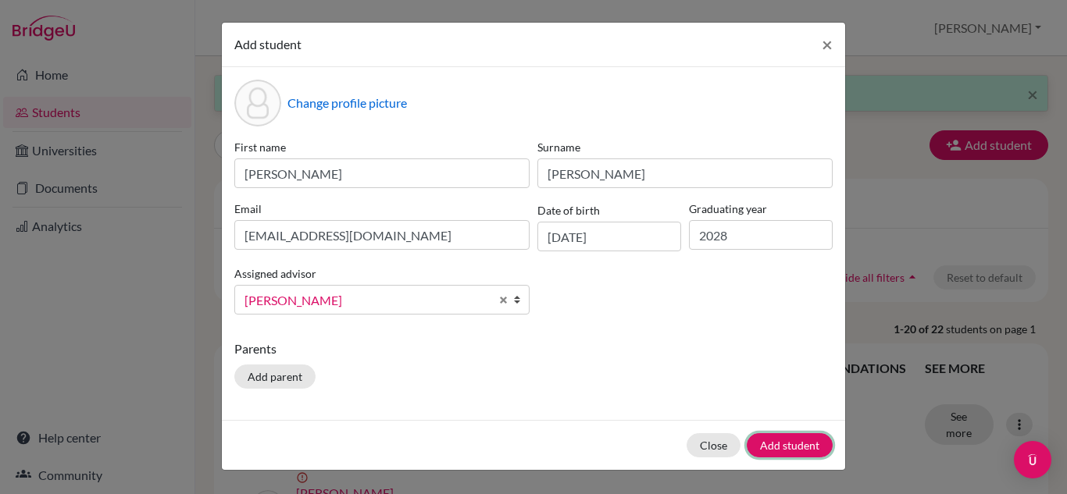
click at [797, 449] on button "Add student" at bounding box center [790, 446] width 86 height 24
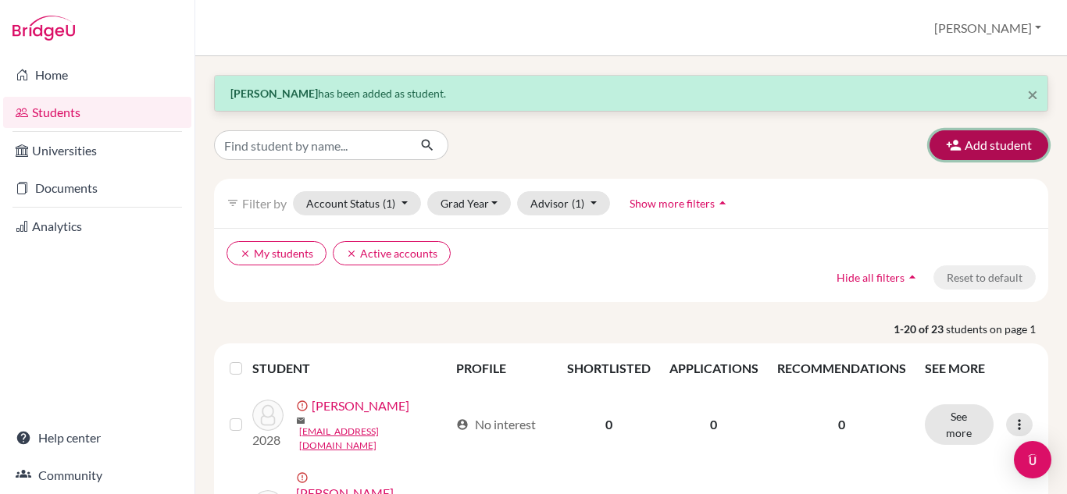
click at [987, 145] on button "Add student" at bounding box center [989, 145] width 119 height 30
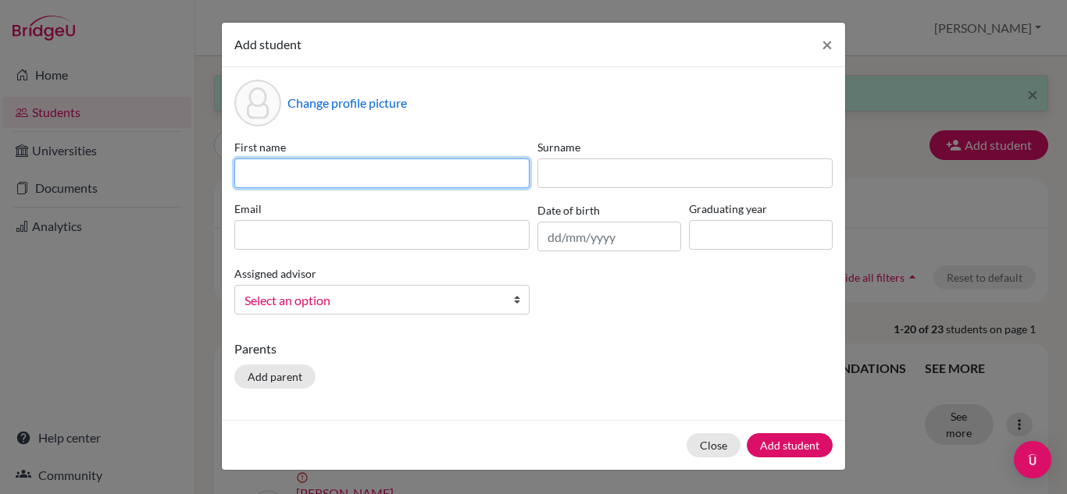
click at [275, 171] on input at bounding box center [381, 174] width 295 height 30
click at [238, 169] on input "[PERSON_NAME]" at bounding box center [381, 174] width 295 height 30
click at [305, 175] on input "[PERSON_NAME]" at bounding box center [381, 174] width 295 height 30
click at [298, 172] on input "[PERSON_NAME]" at bounding box center [381, 174] width 295 height 30
type input "S"
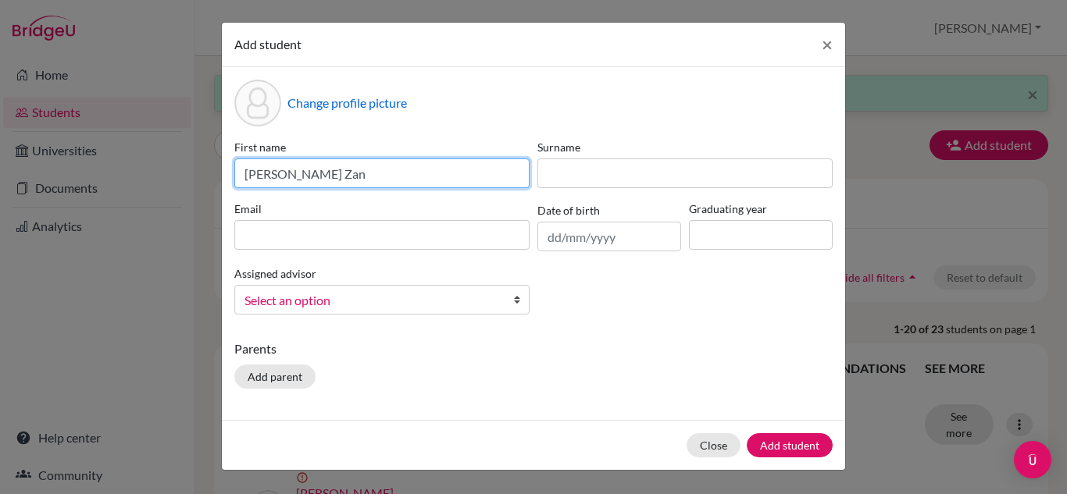
type input "[PERSON_NAME] Zan"
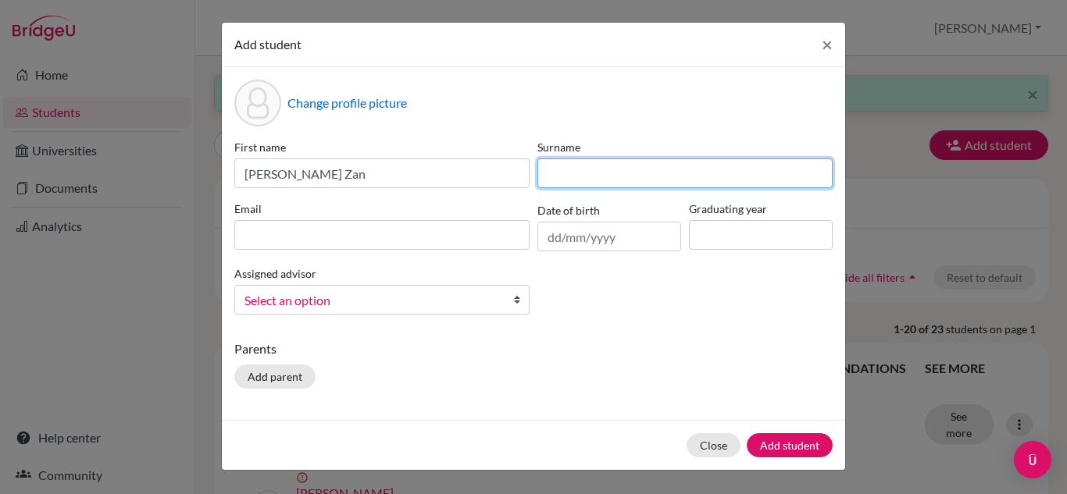
click at [576, 179] on input at bounding box center [684, 174] width 295 height 30
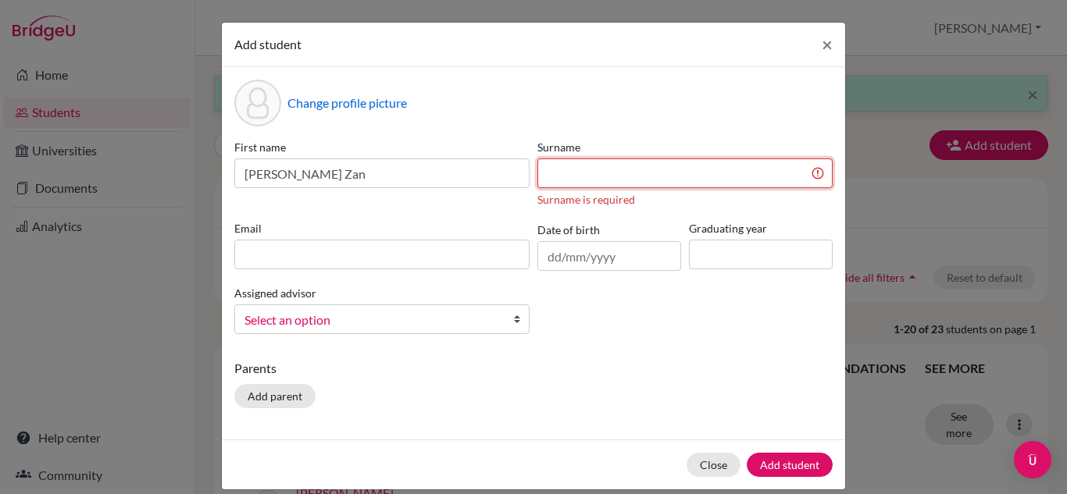
click at [551, 174] on input at bounding box center [684, 174] width 295 height 30
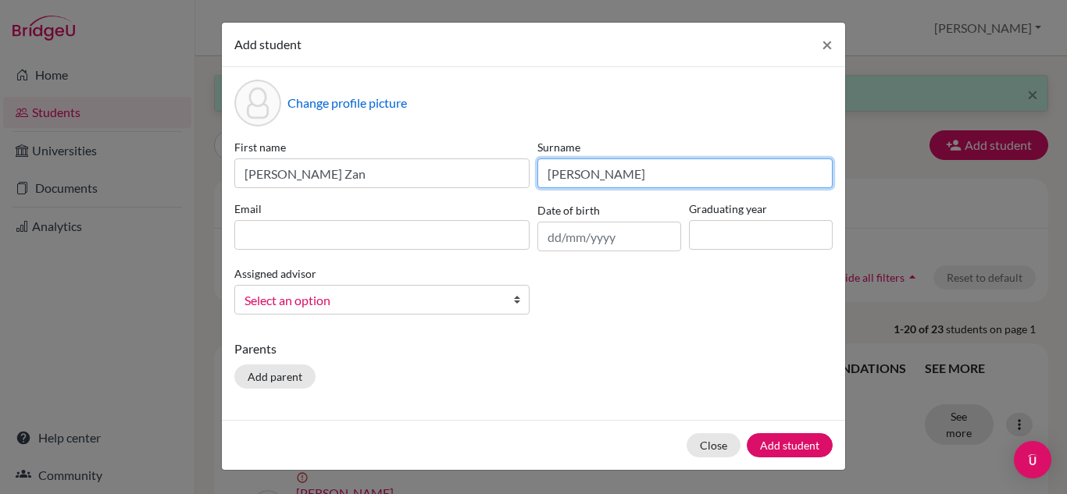
type input "[PERSON_NAME]"
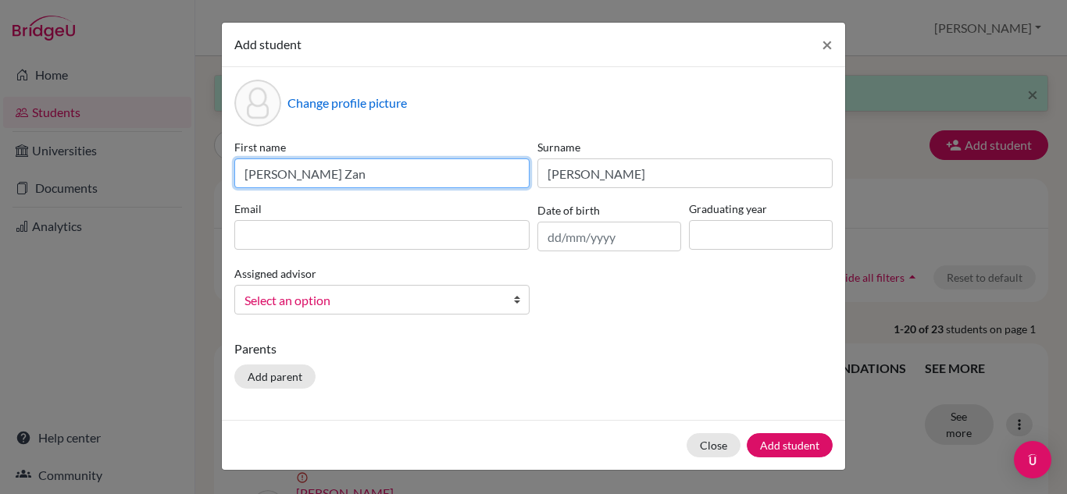
click at [273, 173] on input "[PERSON_NAME] Zan" at bounding box center [381, 174] width 295 height 30
click at [330, 173] on input "Htet Zan" at bounding box center [381, 174] width 295 height 30
type input "[PERSON_NAME] ([PERSON_NAME])"
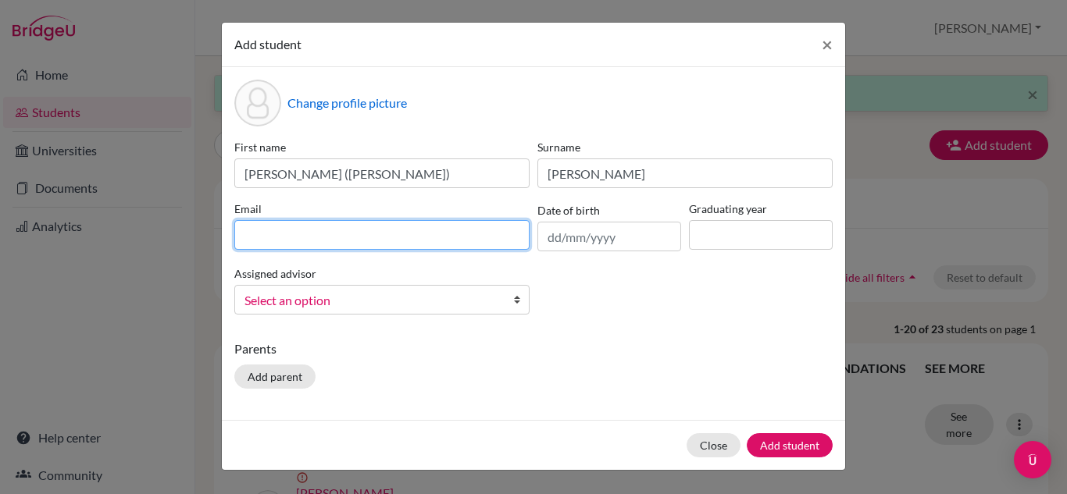
click at [266, 234] on input at bounding box center [381, 235] width 295 height 30
type input "[EMAIL_ADDRESS][DOMAIN_NAME]"
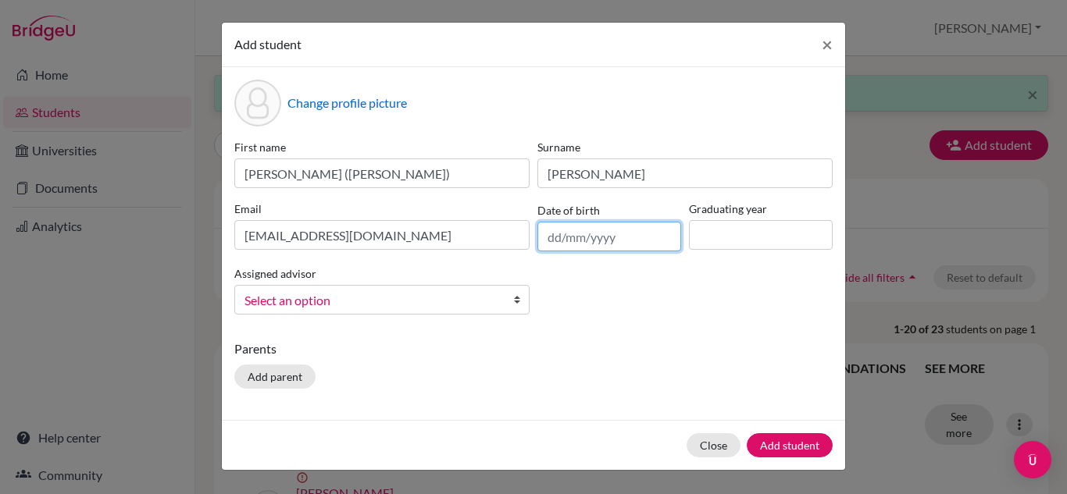
click at [551, 242] on input "text" at bounding box center [609, 237] width 144 height 30
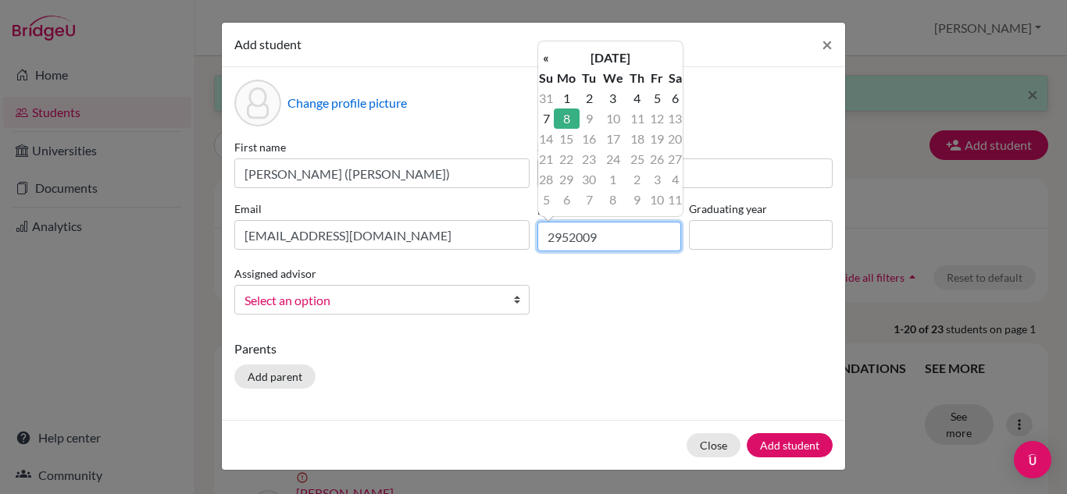
click at [560, 240] on input "2952009" at bounding box center [609, 237] width 144 height 30
click at [576, 241] on input "29/52009" at bounding box center [609, 237] width 144 height 30
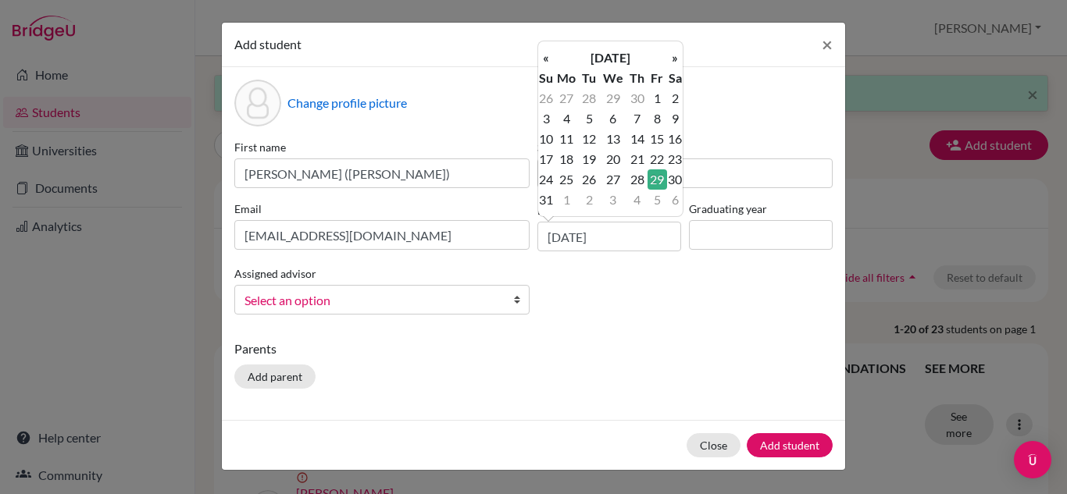
click at [656, 181] on td "29" at bounding box center [658, 180] width 20 height 20
type input "[DATE]"
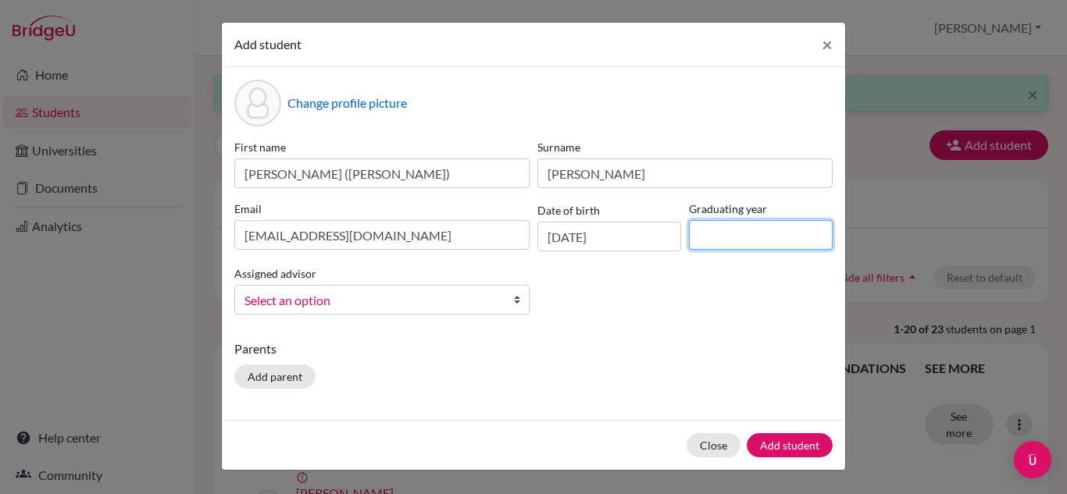
click at [745, 231] on input at bounding box center [761, 235] width 144 height 30
type input "2028"
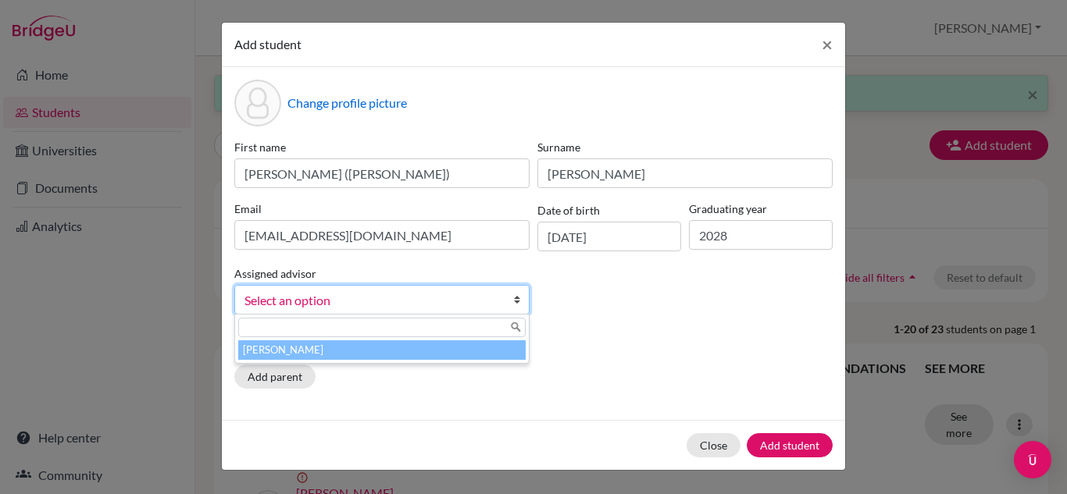
click at [513, 305] on b at bounding box center [521, 300] width 16 height 28
click at [430, 344] on li "[PERSON_NAME]" at bounding box center [381, 351] width 287 height 20
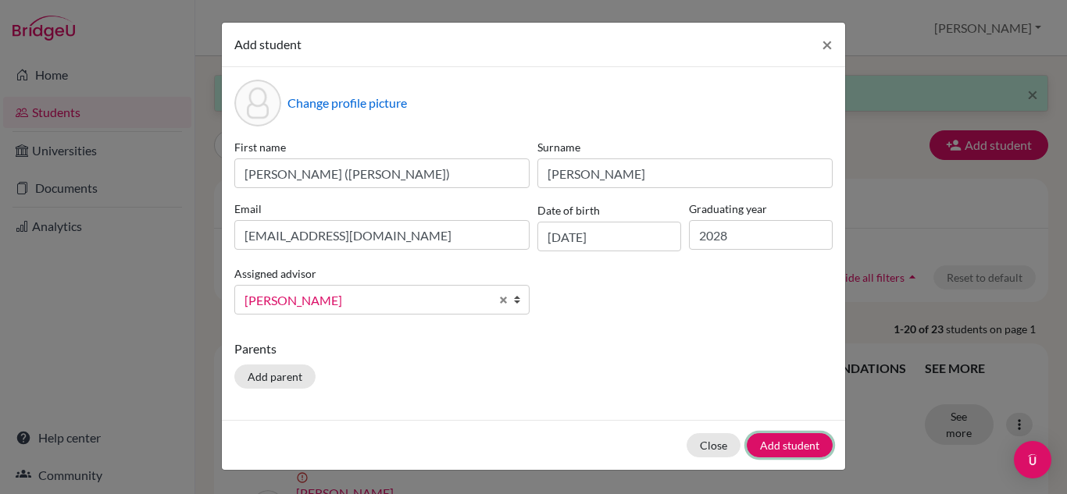
click at [789, 444] on button "Add student" at bounding box center [790, 446] width 86 height 24
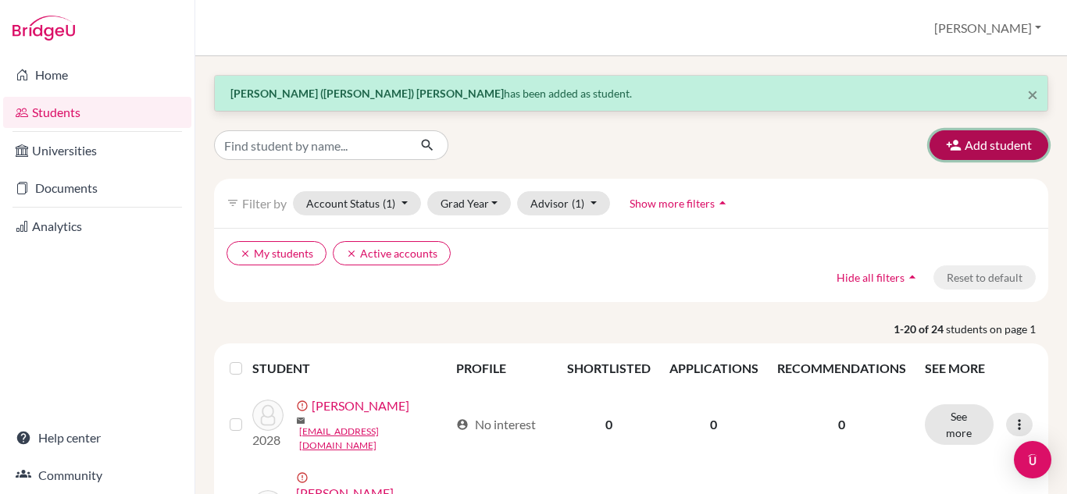
click at [953, 148] on button "Add student" at bounding box center [989, 145] width 119 height 30
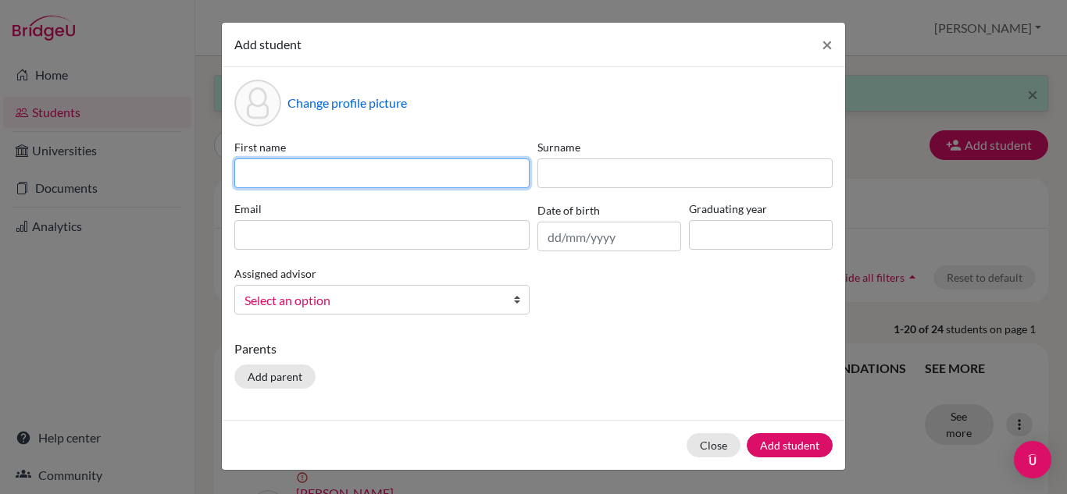
click at [279, 173] on input at bounding box center [381, 174] width 295 height 30
type input "Elijahporn"
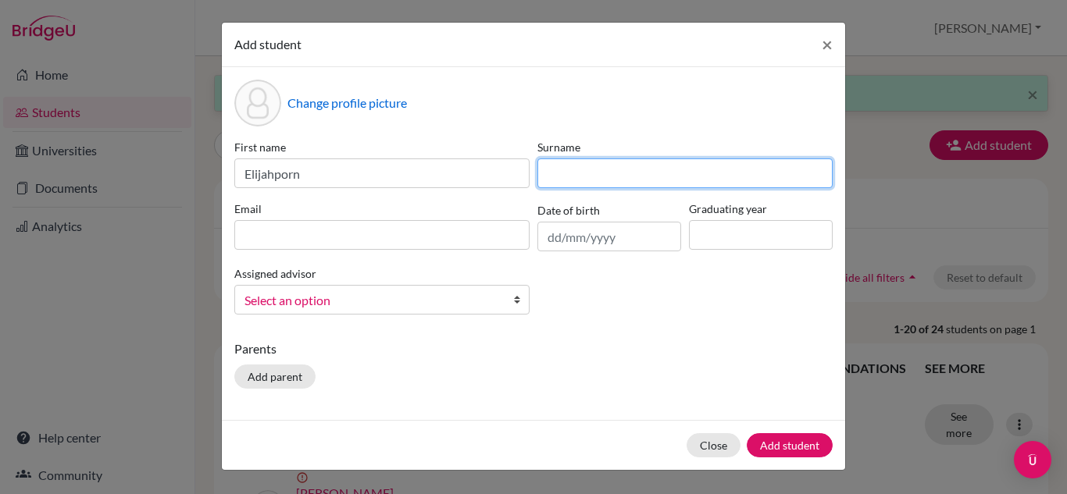
click at [667, 163] on input at bounding box center [684, 174] width 295 height 30
type input "Hattiya"
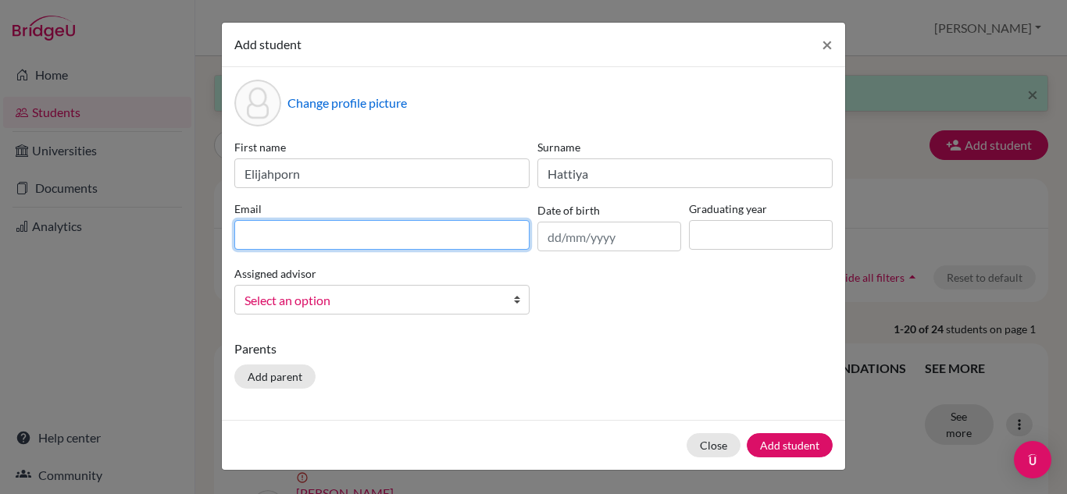
click at [379, 241] on input at bounding box center [381, 235] width 295 height 30
type input "[EMAIL_ADDRESS][DOMAIN_NAME]"
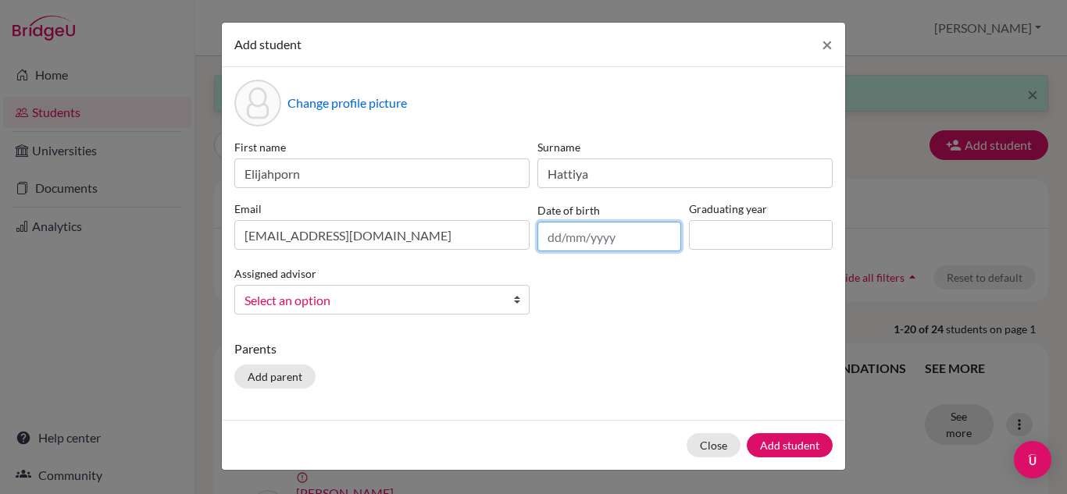
click at [544, 243] on input "text" at bounding box center [609, 237] width 144 height 30
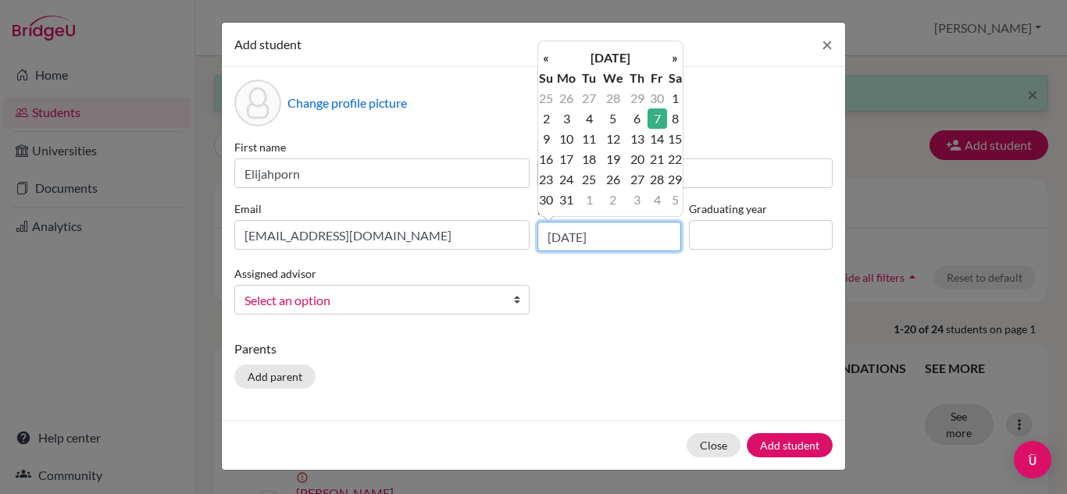
type input "[DATE]"
click at [650, 115] on td "7" at bounding box center [658, 119] width 20 height 20
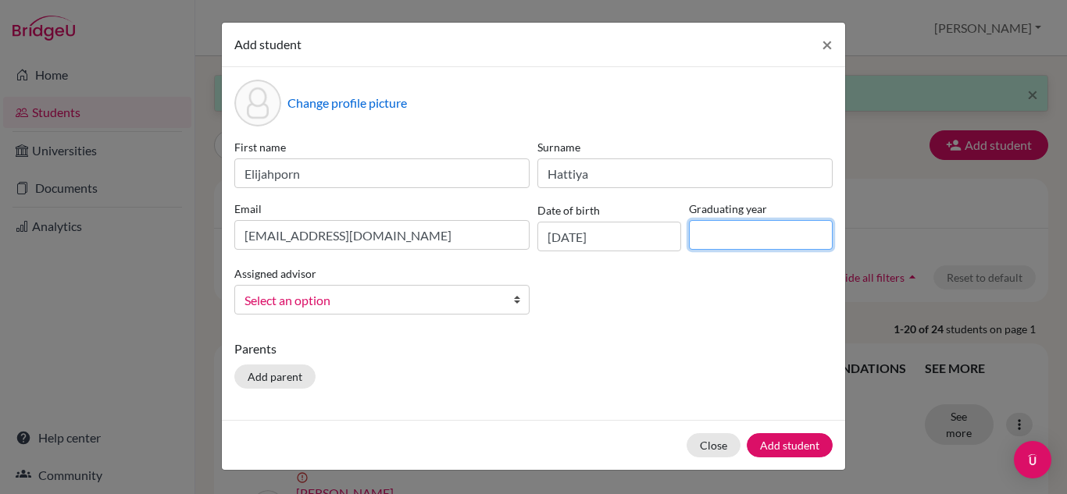
click at [712, 228] on input at bounding box center [761, 235] width 144 height 30
type input "2028"
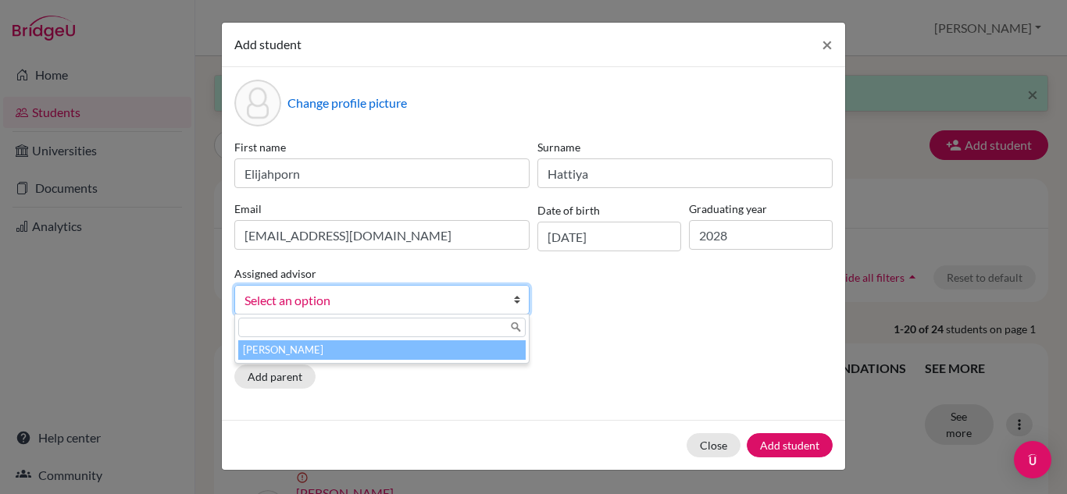
click at [511, 300] on link "Select an option" at bounding box center [381, 300] width 295 height 30
click at [442, 346] on li "[PERSON_NAME]" at bounding box center [381, 351] width 287 height 20
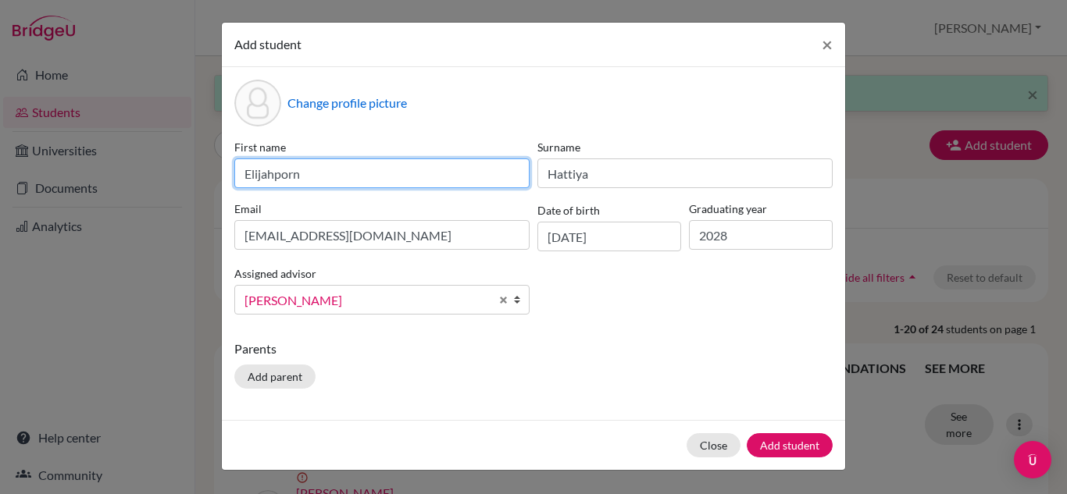
click at [330, 166] on input "Elijahporn" at bounding box center [381, 174] width 295 height 30
type input "Elijahporn ([GEOGRAPHIC_DATA])"
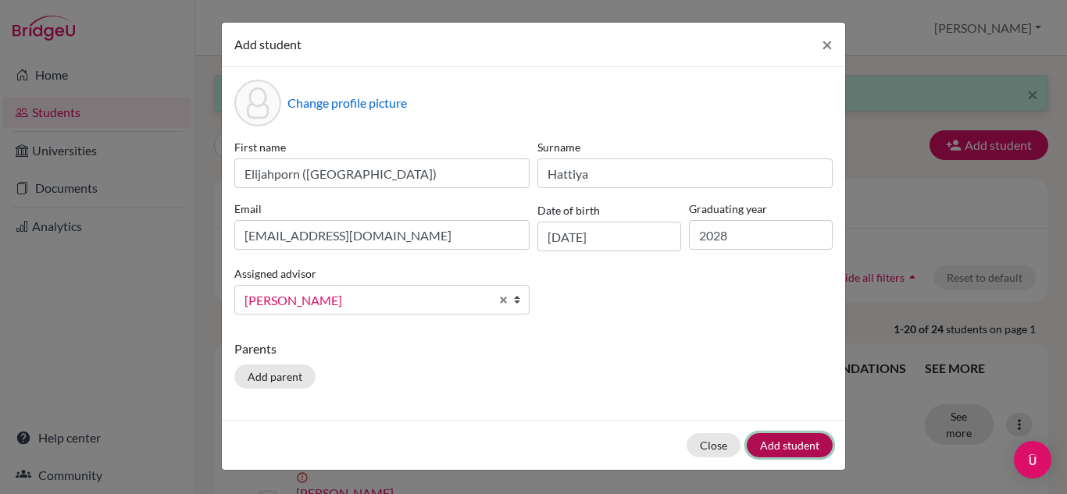
click at [797, 440] on button "Add student" at bounding box center [790, 446] width 86 height 24
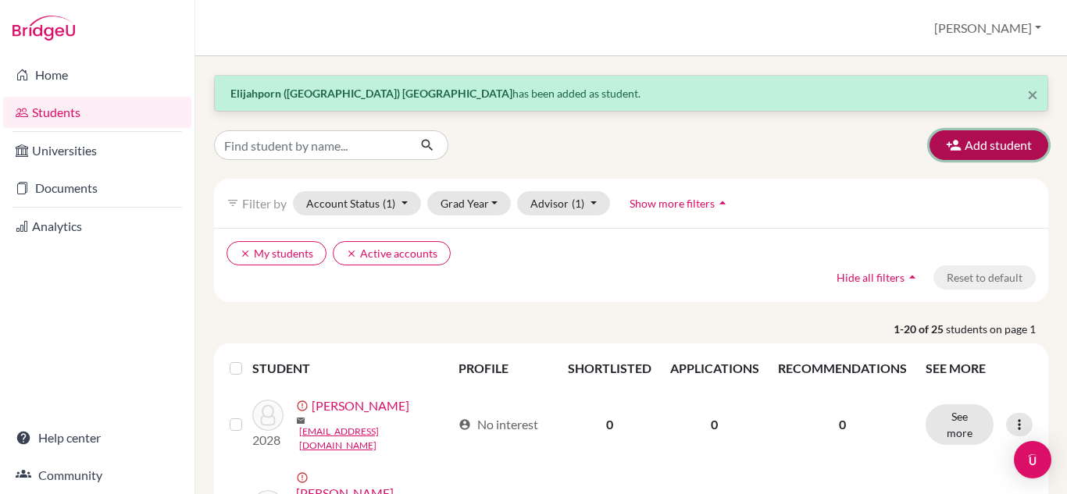
click at [966, 142] on button "Add student" at bounding box center [989, 145] width 119 height 30
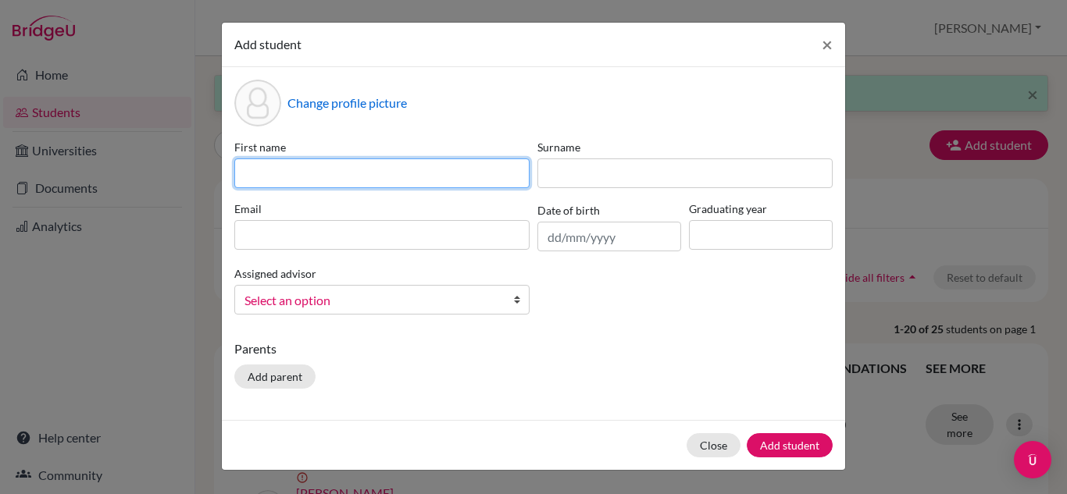
click at [324, 175] on input at bounding box center [381, 174] width 295 height 30
type input "Z"
click at [305, 175] on input "[PERSON_NAME]" at bounding box center [381, 174] width 295 height 30
type input "[PERSON_NAME] ([PERSON_NAME])"
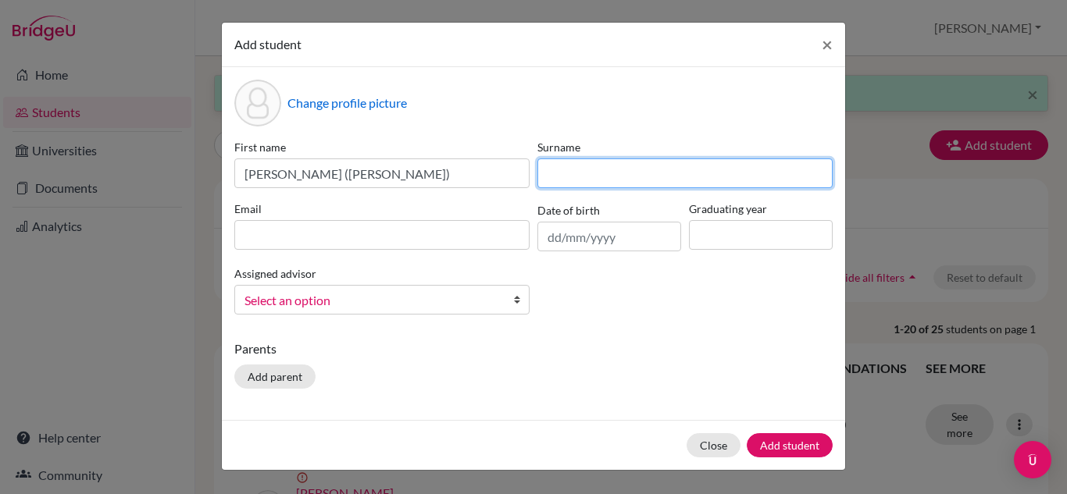
click at [558, 179] on input at bounding box center [684, 174] width 295 height 30
type input "[PERSON_NAME]"
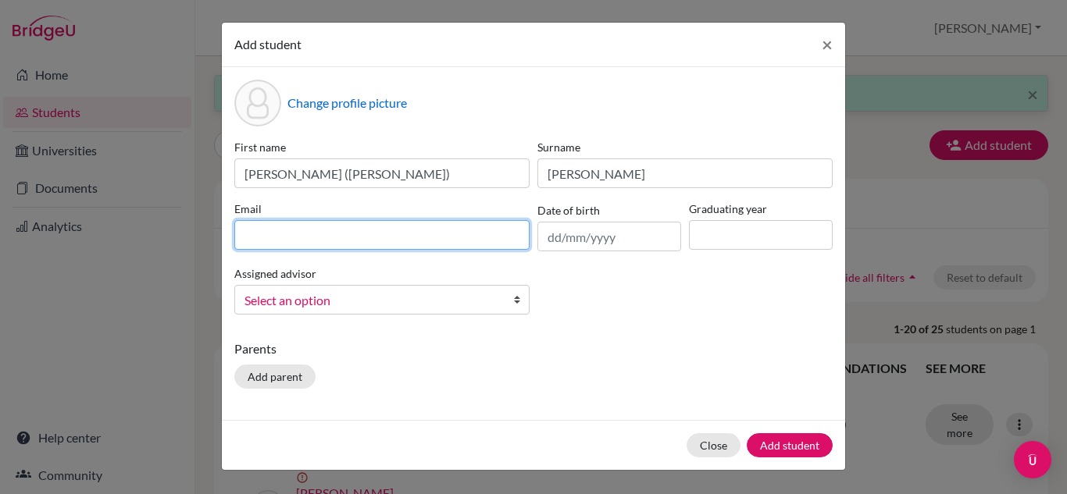
click at [266, 235] on input at bounding box center [381, 235] width 295 height 30
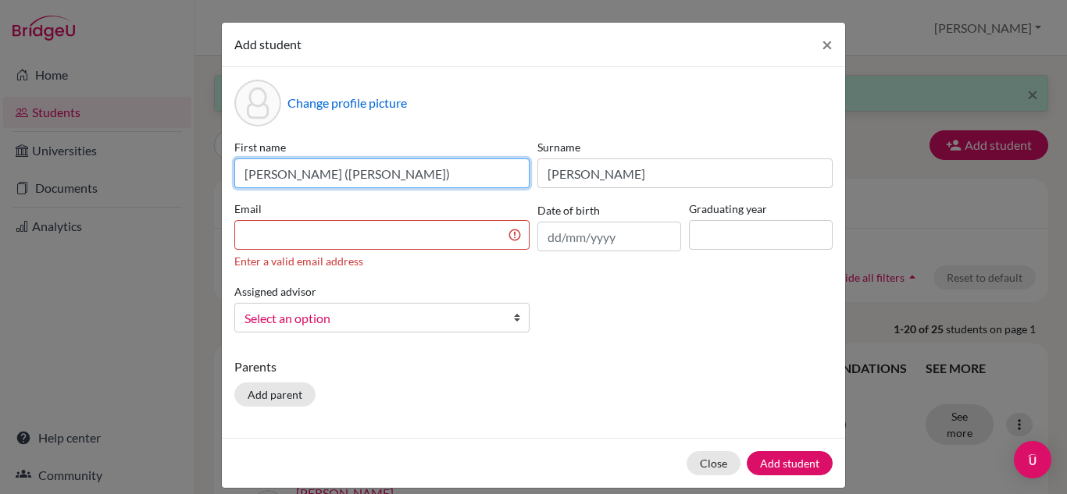
drag, startPoint x: 266, startPoint y: 174, endPoint x: 207, endPoint y: 171, distance: 58.7
click at [221, 173] on div "Add student × Change profile picture First name [PERSON_NAME] ([PERSON_NAME]) S…" at bounding box center [533, 255] width 625 height 467
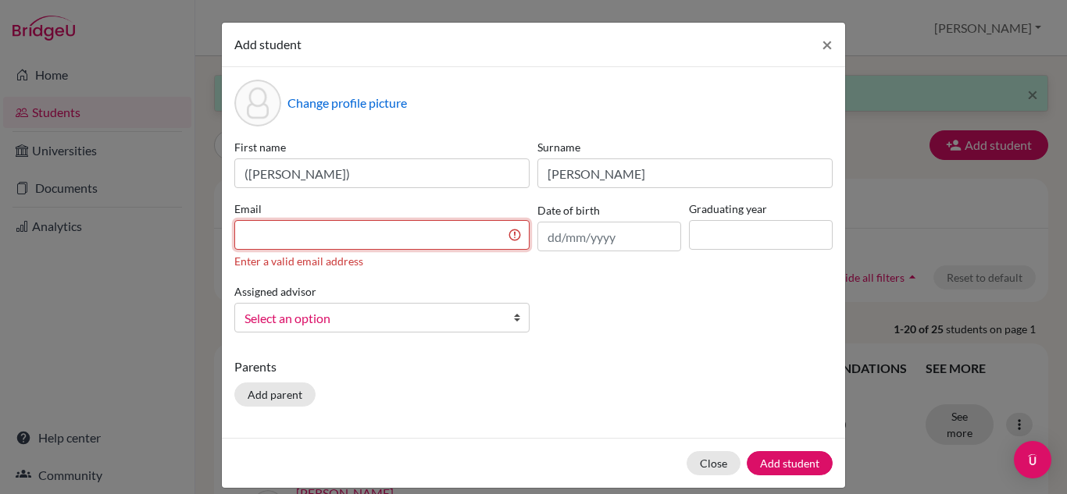
click at [515, 248] on input at bounding box center [381, 235] width 295 height 30
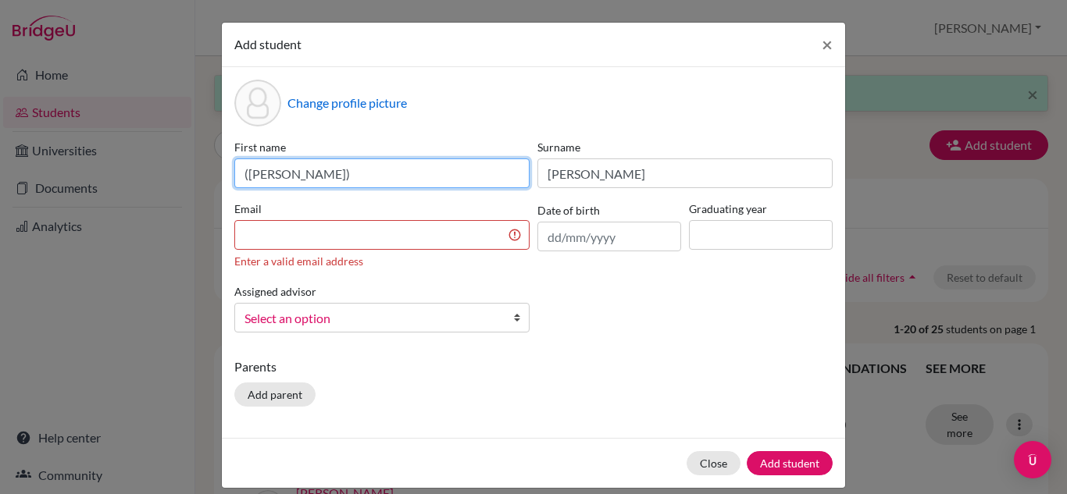
click at [238, 177] on input "([PERSON_NAME])" at bounding box center [381, 174] width 295 height 30
click at [241, 170] on input "ze xin ([PERSON_NAME])" at bounding box center [381, 174] width 295 height 30
click at [244, 178] on input "ze xin ([PERSON_NAME])" at bounding box center [381, 174] width 295 height 30
click at [252, 174] on input "Ze xin ([PERSON_NAME])" at bounding box center [381, 174] width 295 height 30
click at [258, 175] on input "Ze xin ([PERSON_NAME])" at bounding box center [381, 174] width 295 height 30
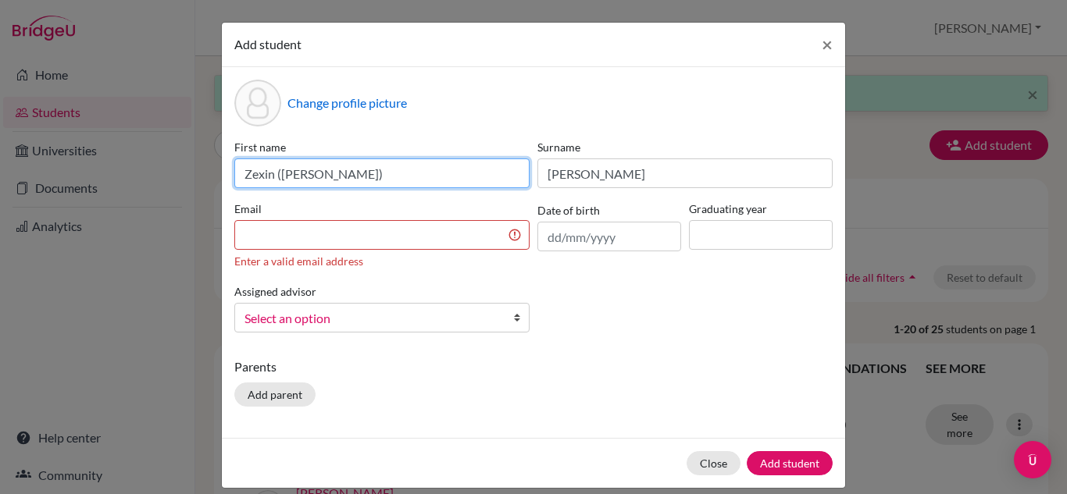
type input "Zexin ([PERSON_NAME])"
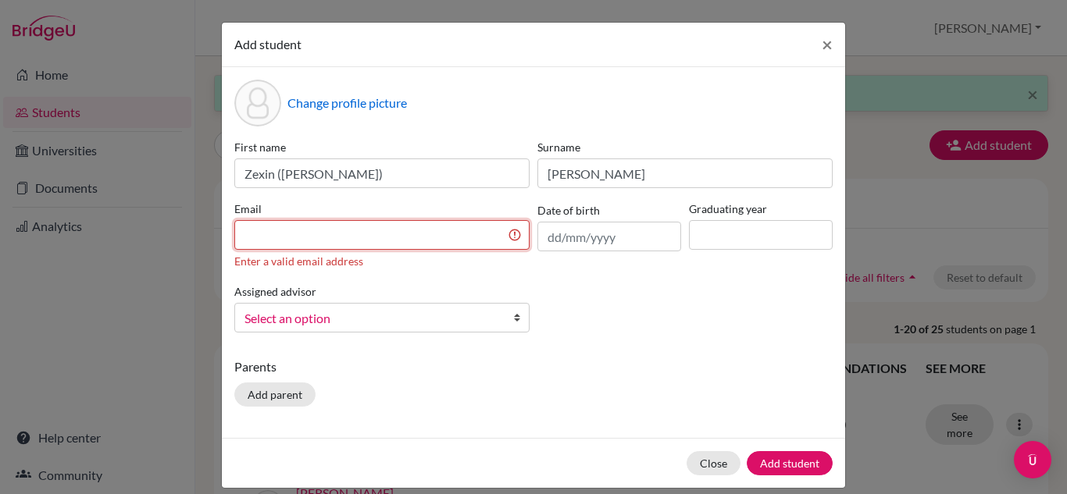
click at [273, 232] on input at bounding box center [381, 235] width 295 height 30
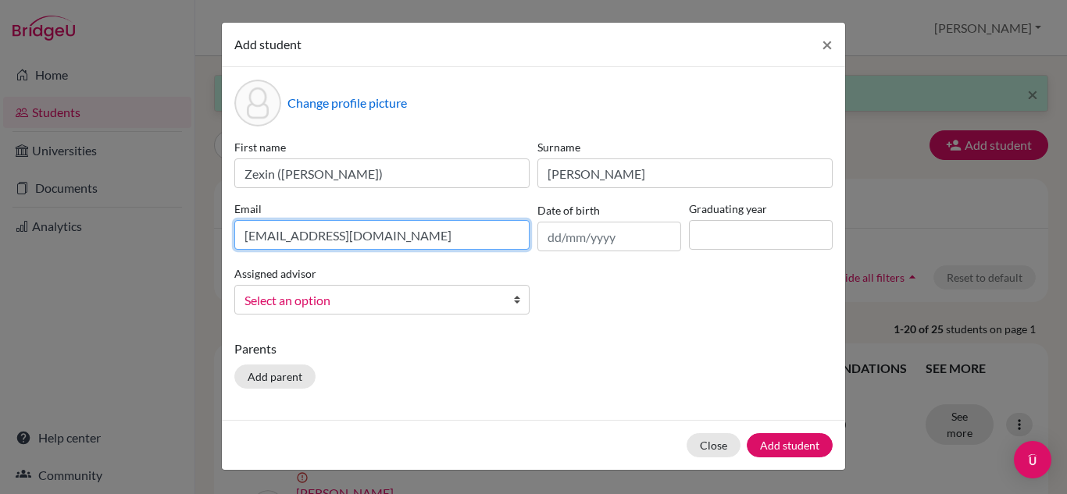
type input "[EMAIL_ADDRESS][DOMAIN_NAME]"
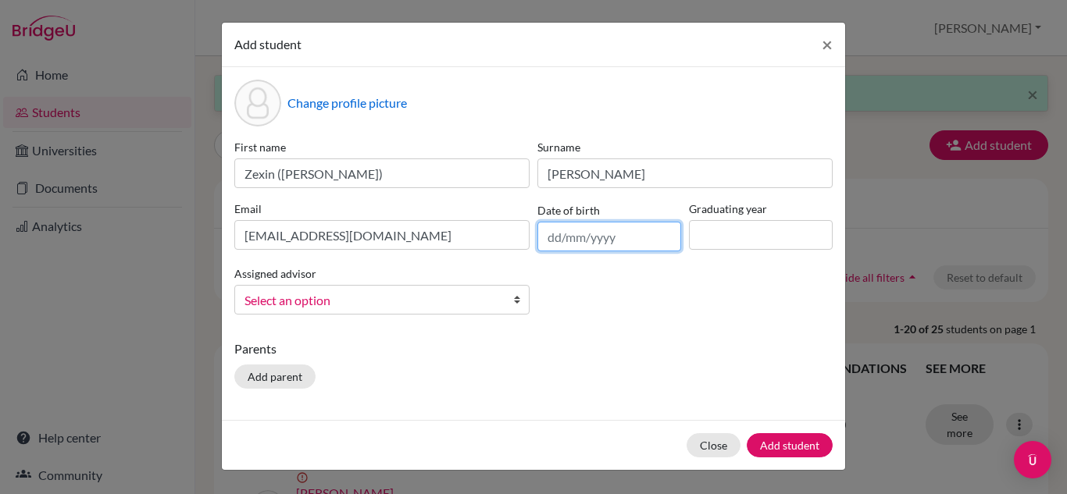
click at [552, 237] on input "text" at bounding box center [609, 237] width 144 height 30
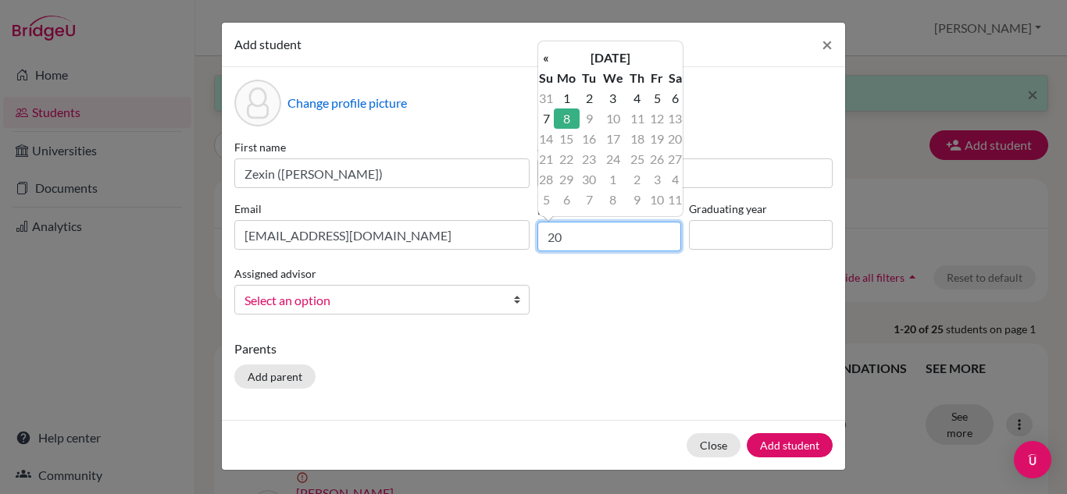
type input "2"
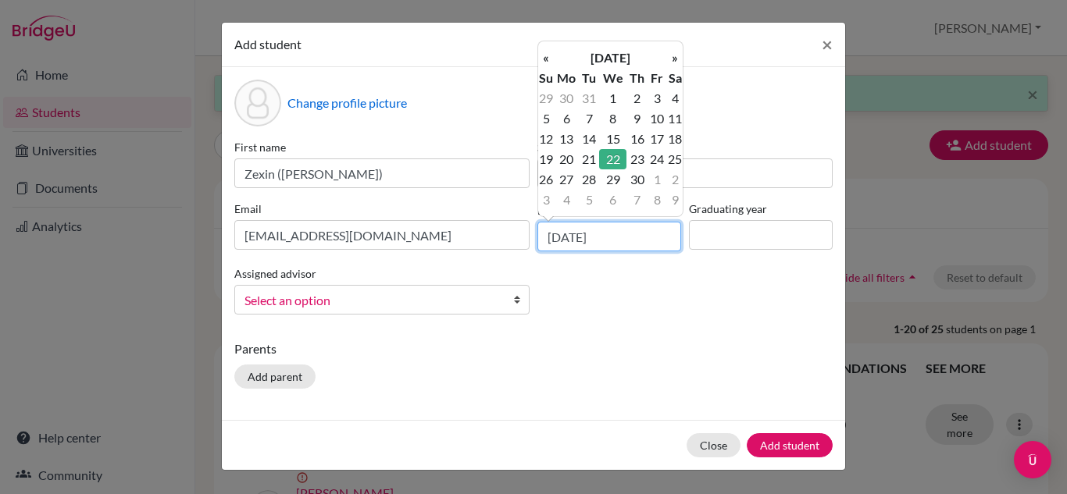
type input "[DATE]"
click at [727, 240] on input at bounding box center [761, 235] width 144 height 30
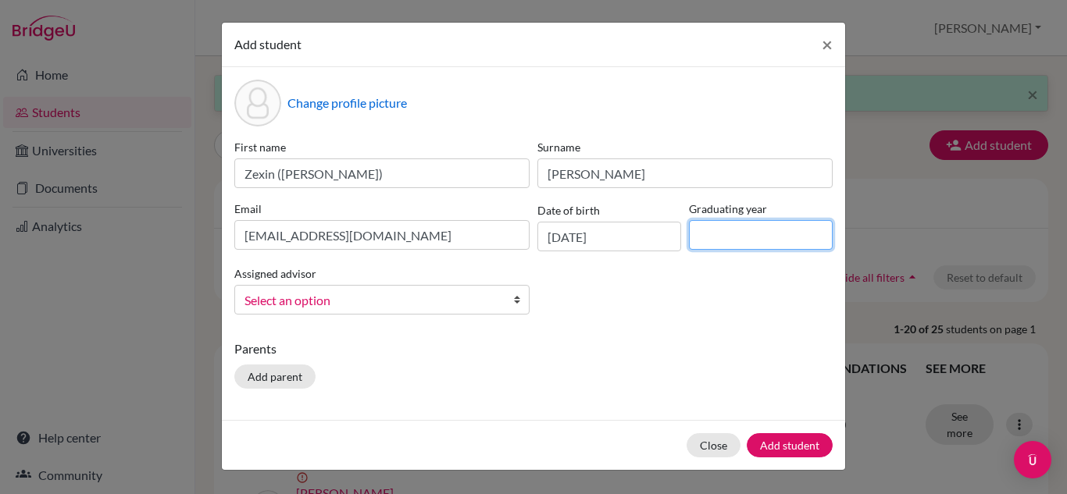
type input "2028"
click at [514, 297] on b at bounding box center [521, 300] width 16 height 28
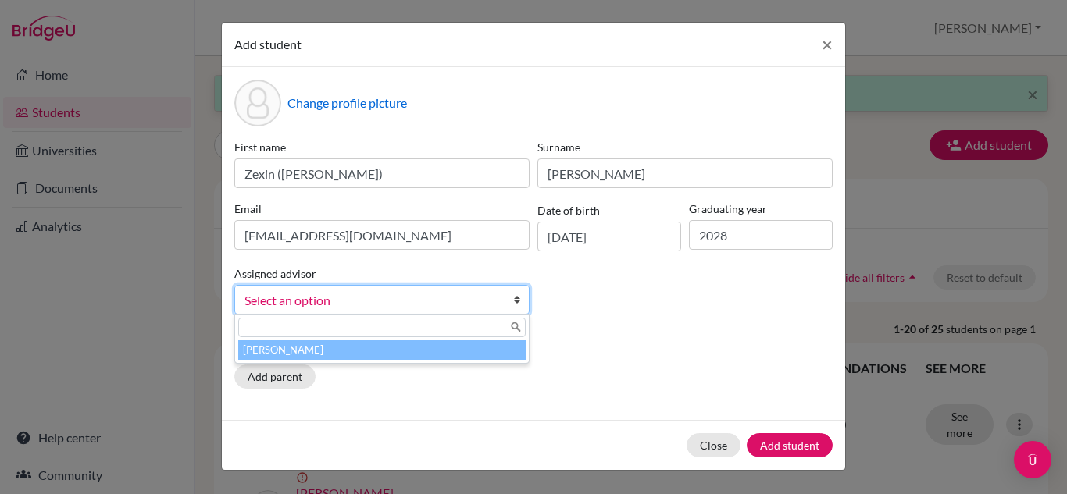
click at [423, 349] on li "[PERSON_NAME]" at bounding box center [381, 351] width 287 height 20
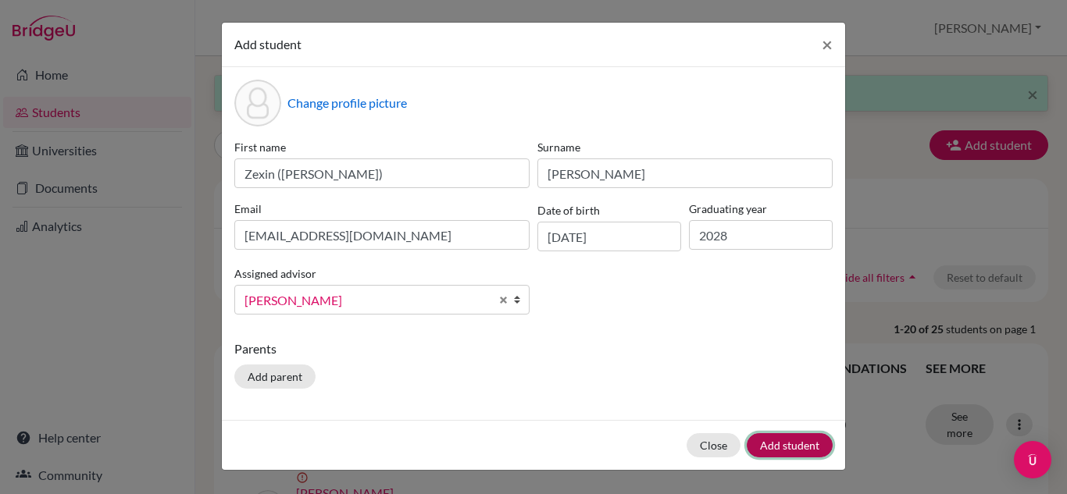
click at [789, 445] on button "Add student" at bounding box center [790, 446] width 86 height 24
